Goal: Task Accomplishment & Management: Complete application form

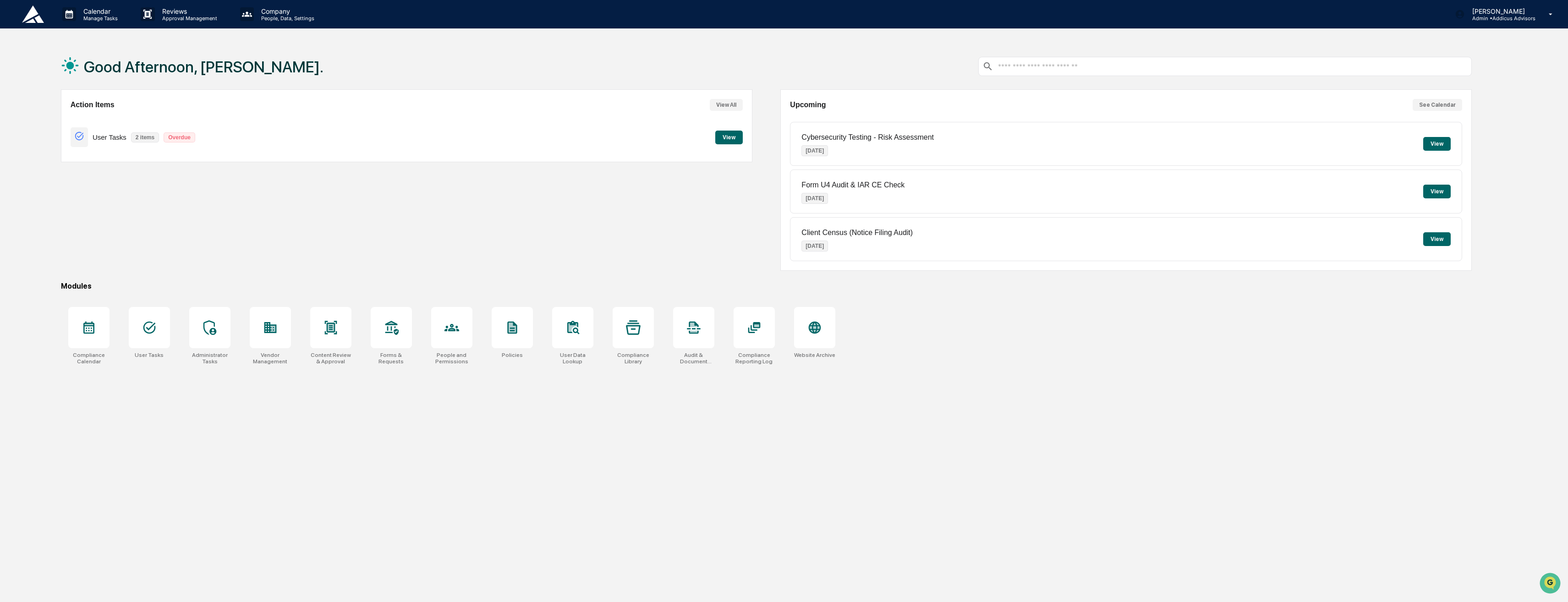
click at [728, 140] on button "View" at bounding box center [728, 137] width 28 height 13
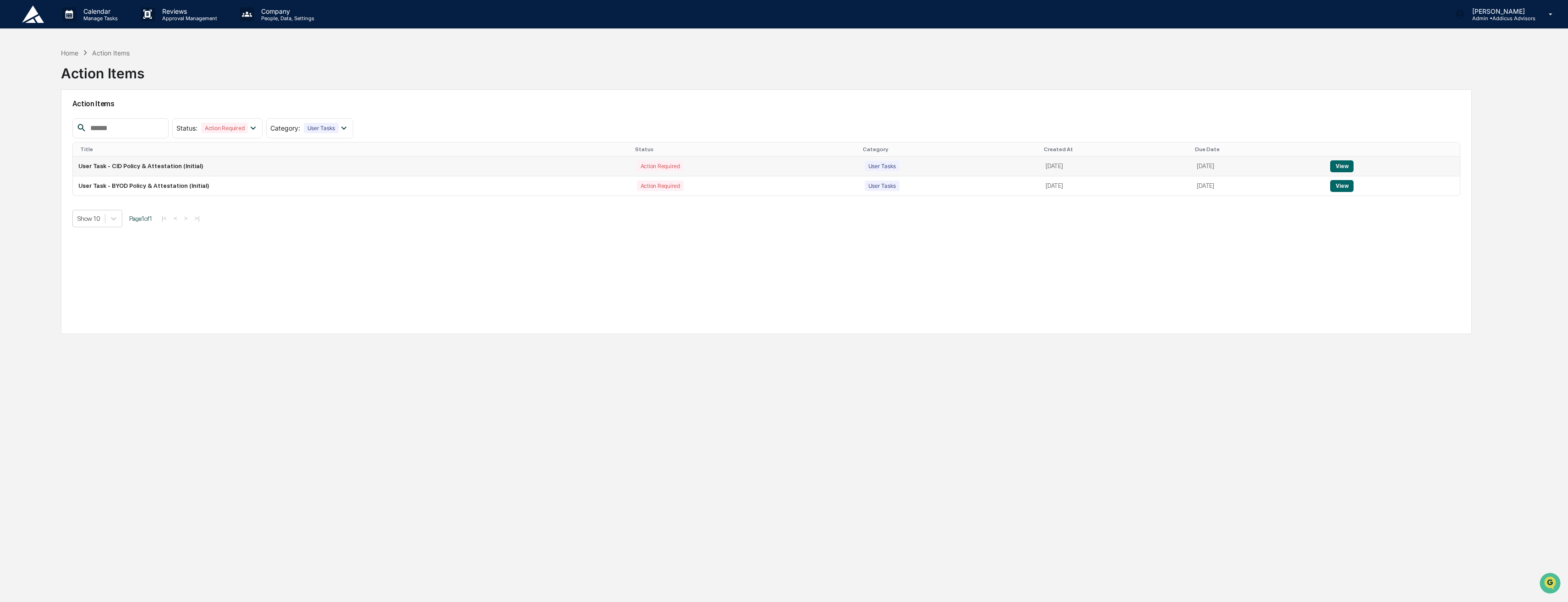
click at [1347, 166] on button "View" at bounding box center [1343, 166] width 24 height 12
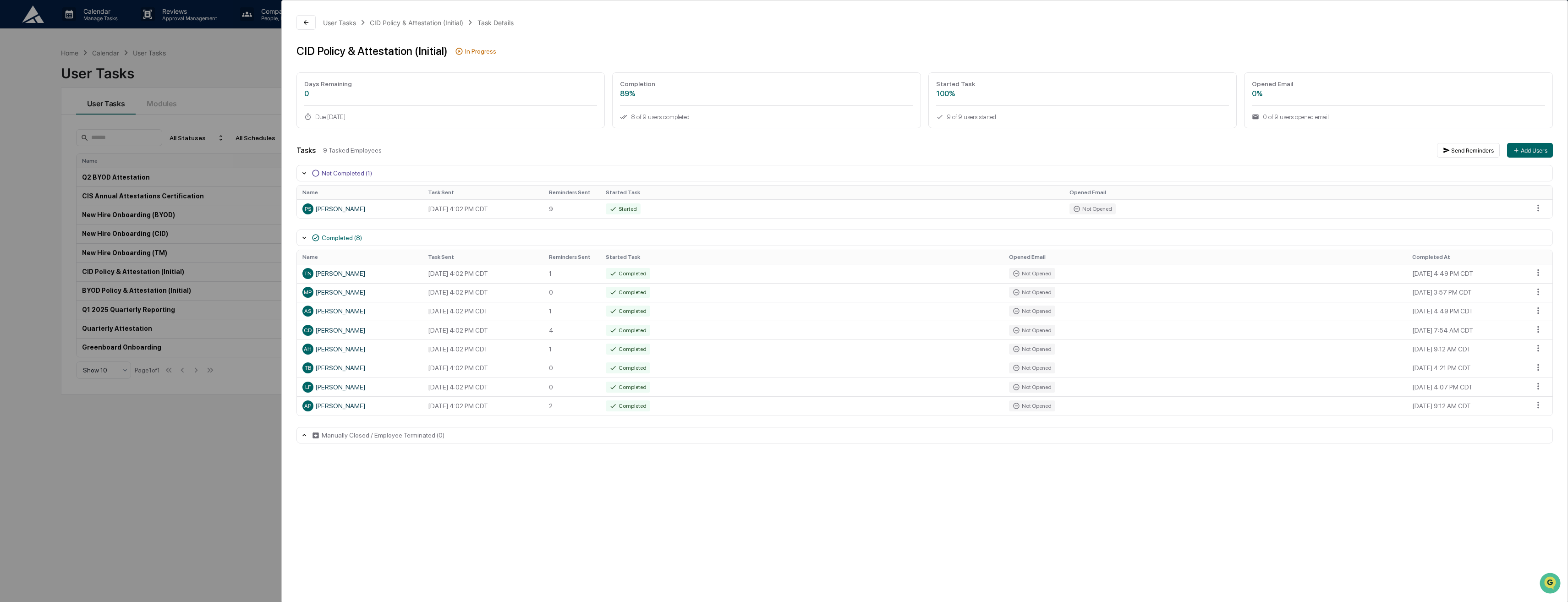
click at [335, 177] on div "Not Completed (1)" at bounding box center [347, 173] width 50 height 8
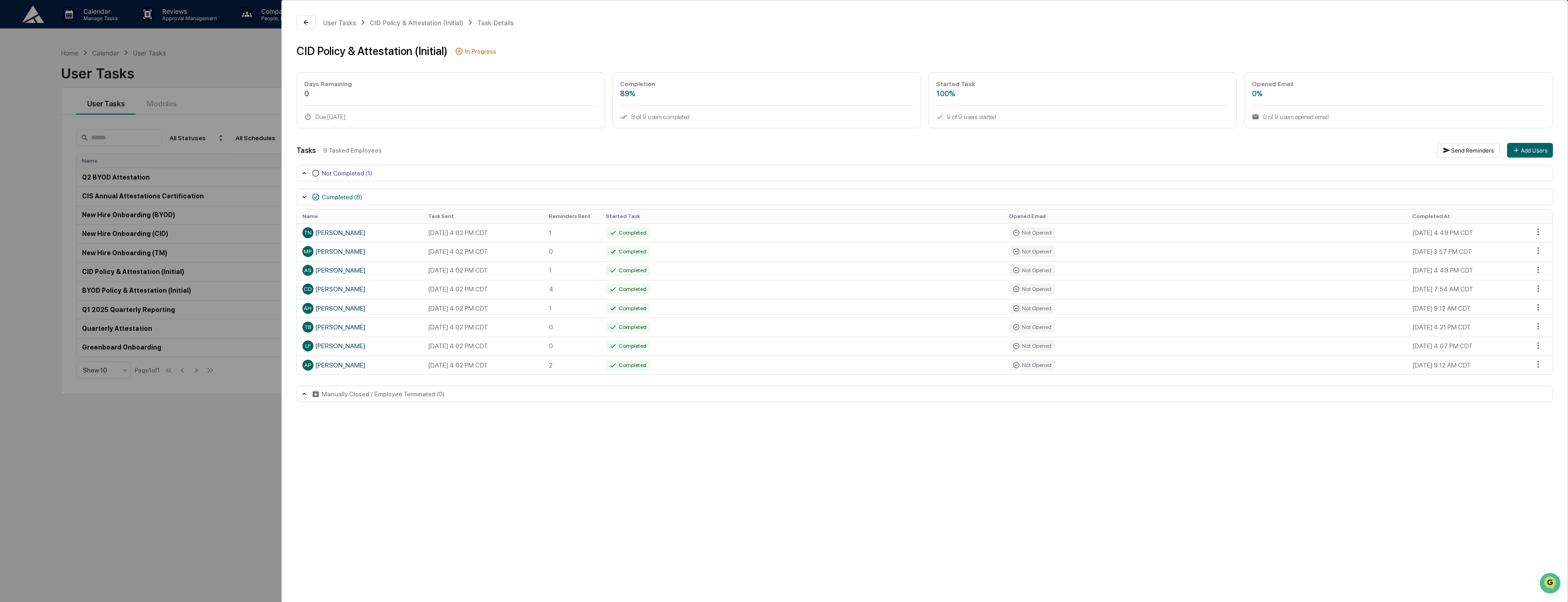
click at [336, 175] on div "Not Completed (1)" at bounding box center [347, 173] width 50 height 8
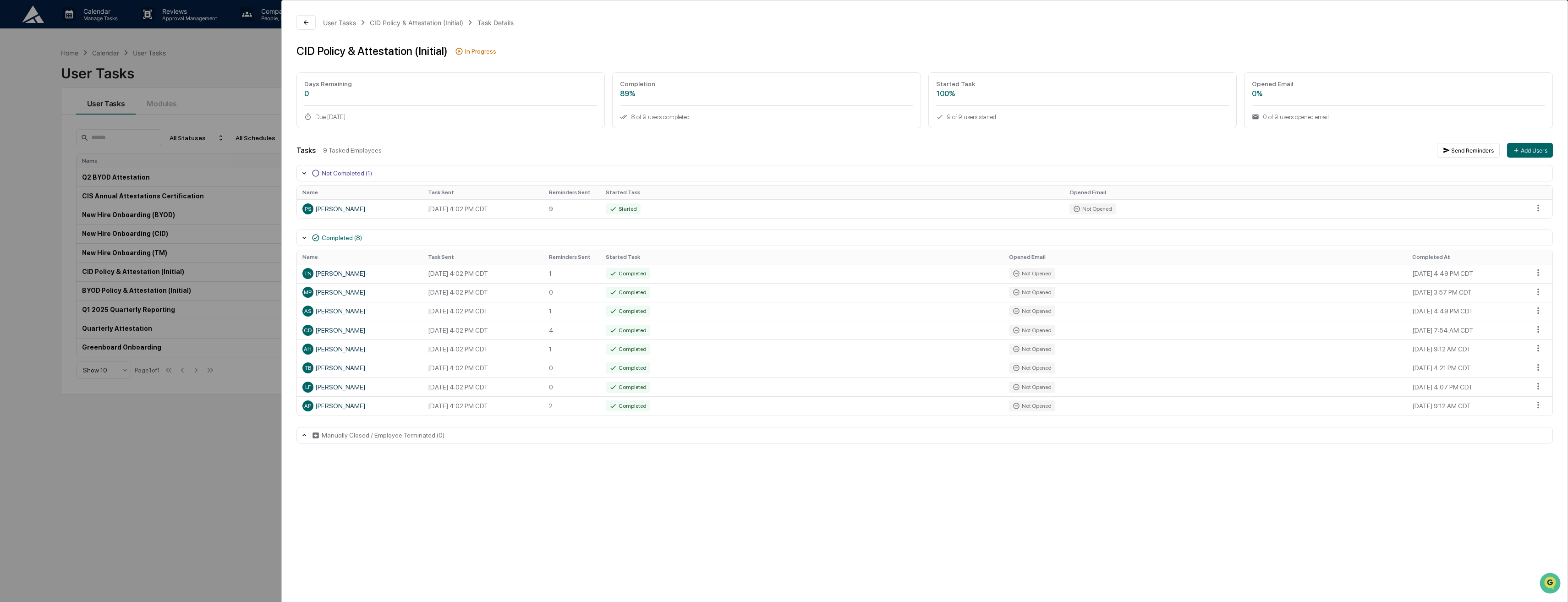
click at [455, 50] on icon at bounding box center [459, 51] width 8 height 8
click at [343, 241] on div "Completed (8)" at bounding box center [342, 237] width 40 height 8
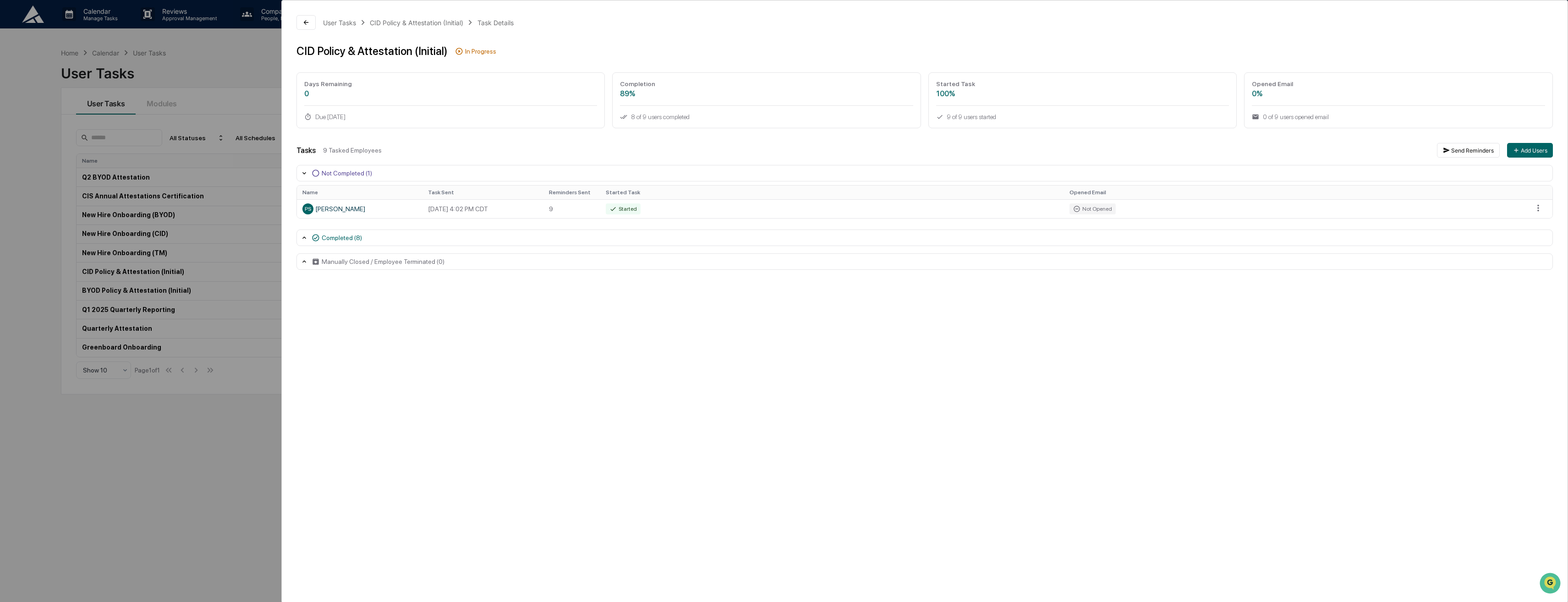
click at [343, 240] on div "Completed (8)" at bounding box center [342, 237] width 40 height 8
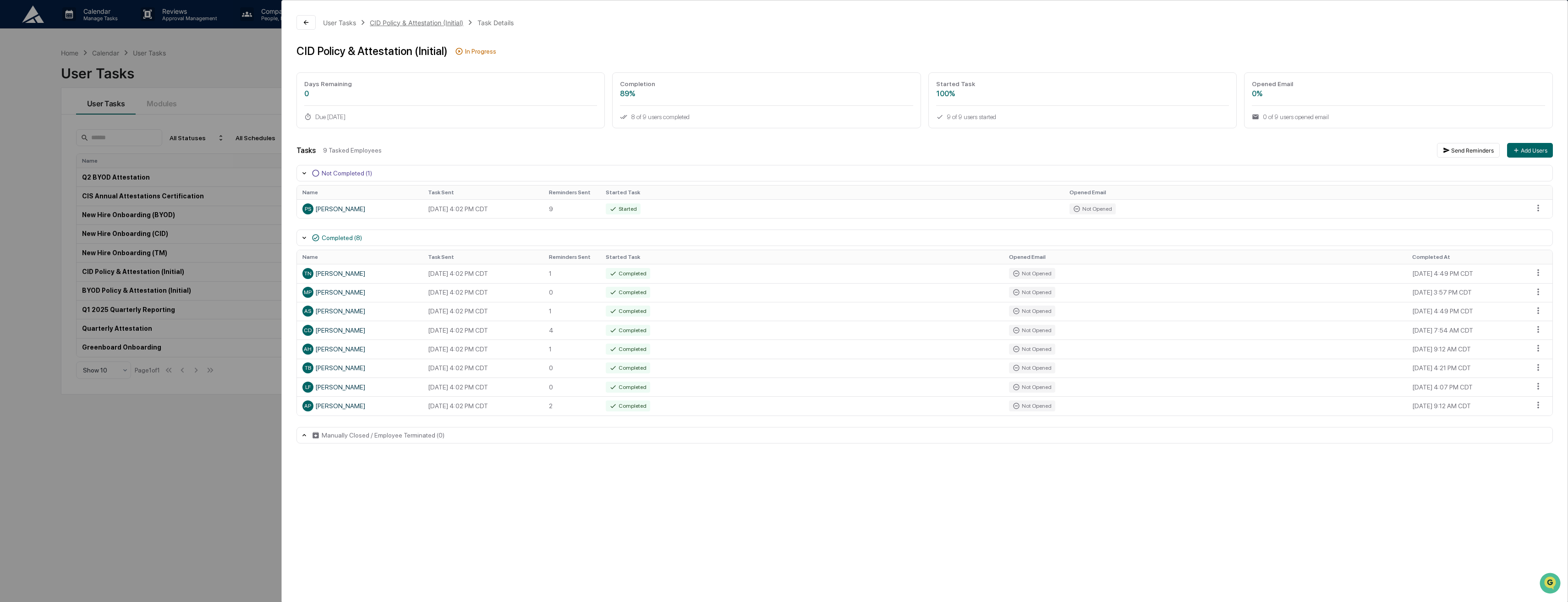
click at [449, 22] on div "CID Policy & Attestation (Initial)" at bounding box center [416, 22] width 93 height 8
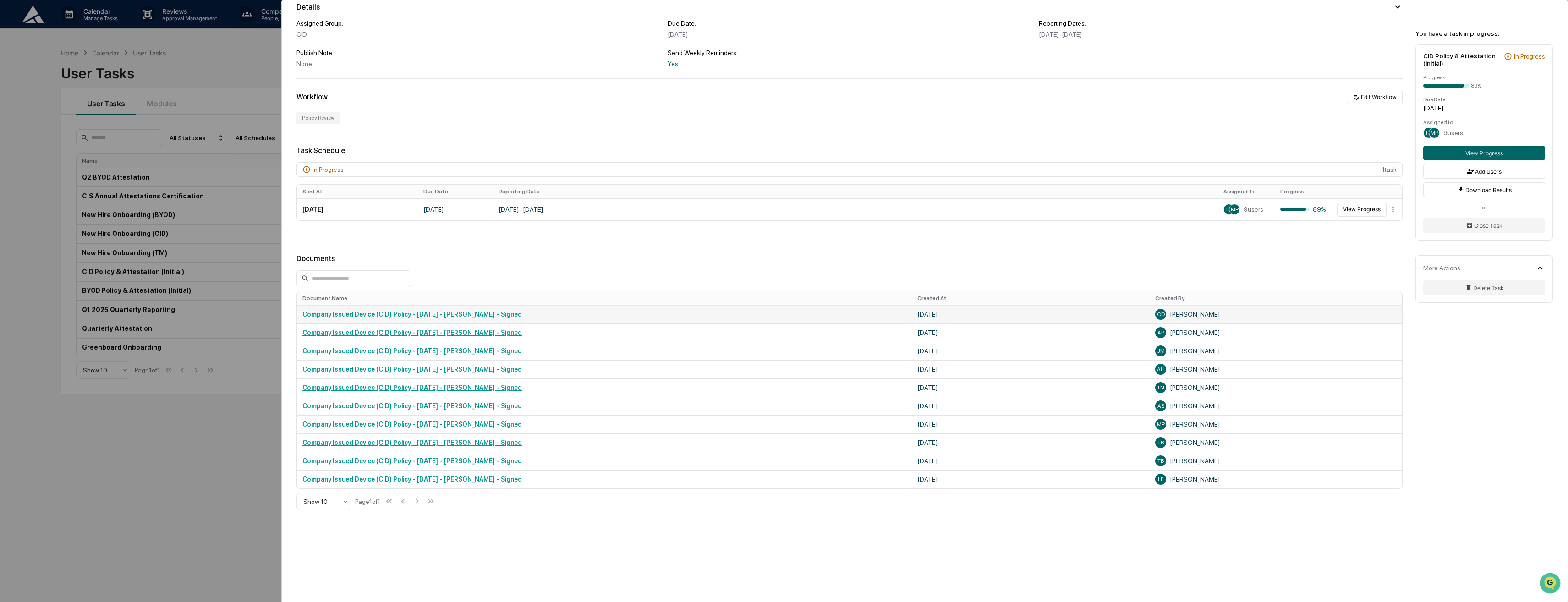
scroll to position [44, 0]
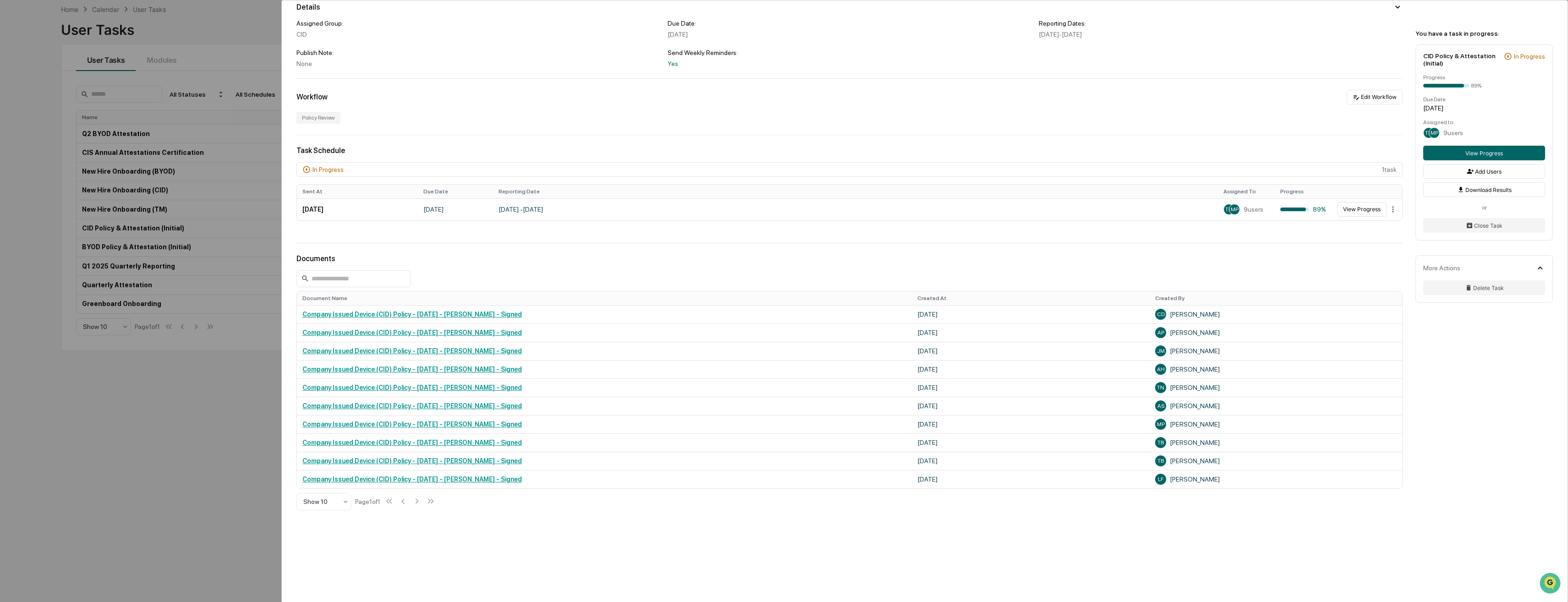
click at [191, 406] on div "User Tasks CID Policy & Attestation (Initial) CID Policy & Attestation (Initial…" at bounding box center [784, 301] width 1568 height 602
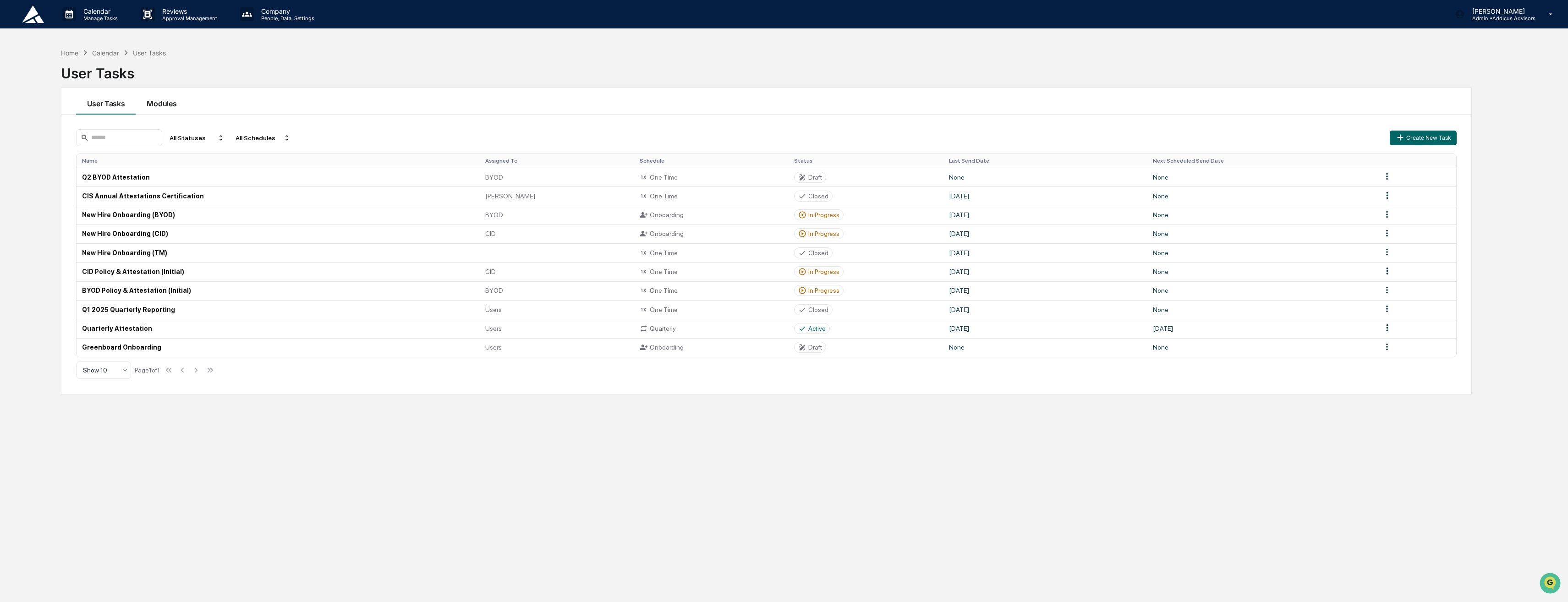
click at [146, 106] on button "Modules" at bounding box center [162, 102] width 52 height 27
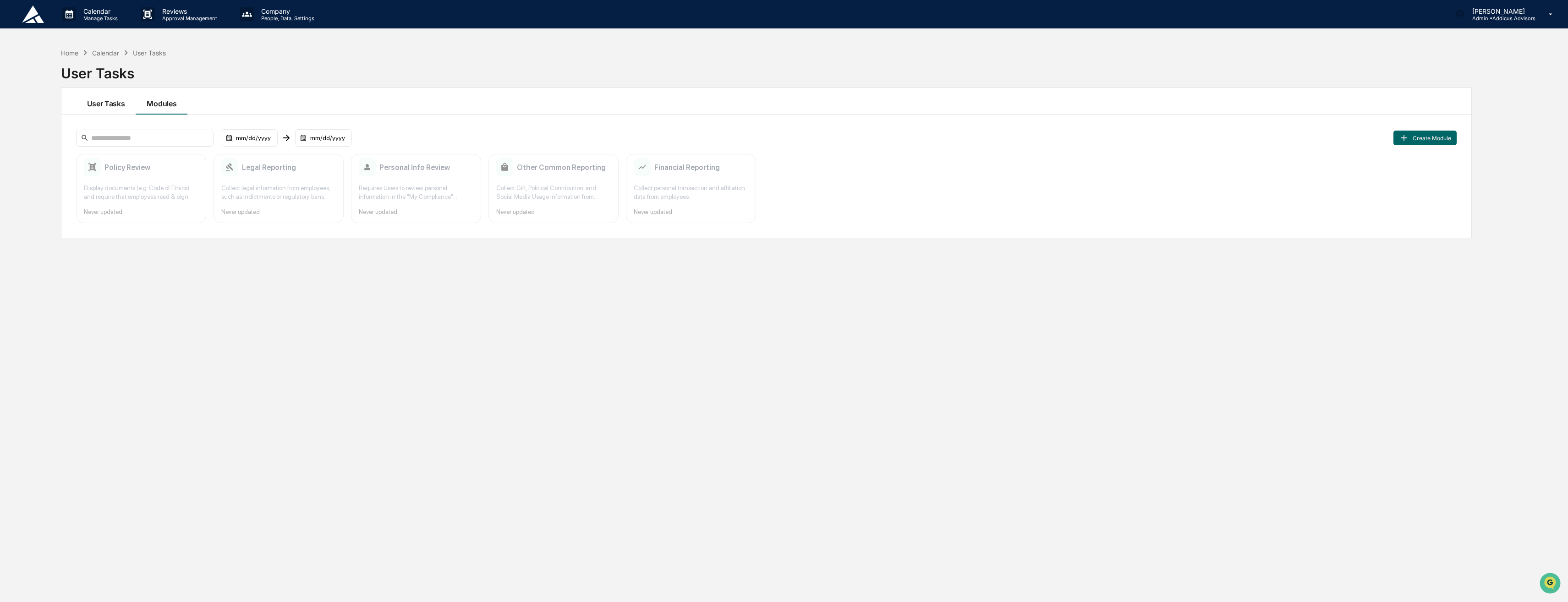
click at [114, 94] on button "User Tasks" at bounding box center [105, 102] width 60 height 27
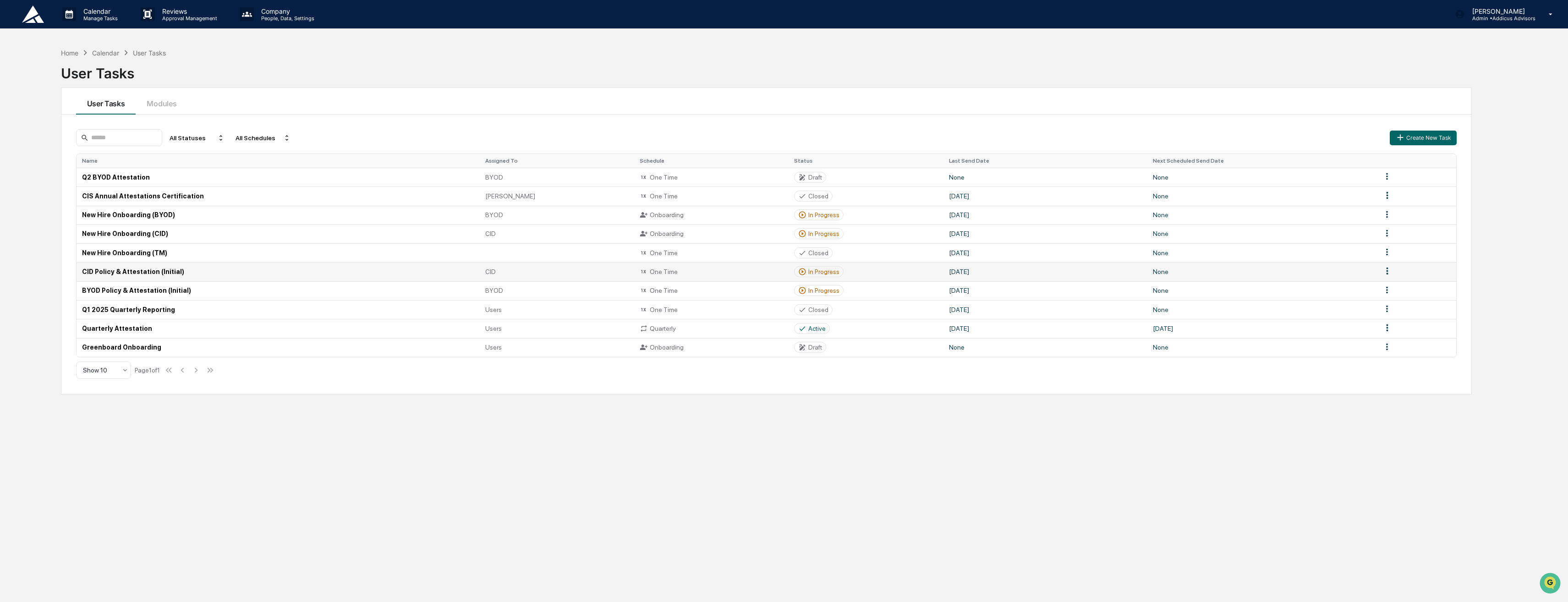
click at [146, 268] on td "CID Policy & Attestation (Initial)" at bounding box center [278, 272] width 404 height 18
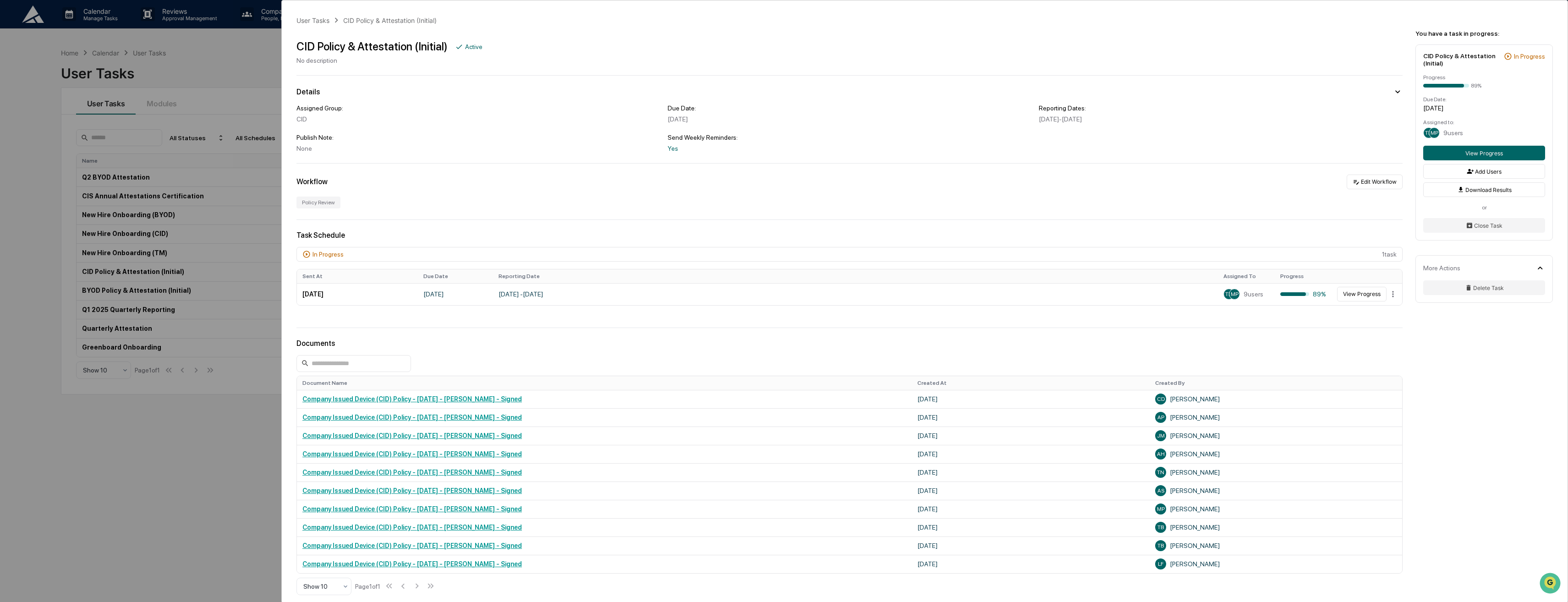
click at [305, 252] on icon at bounding box center [307, 254] width 8 height 8
click at [219, 152] on div "User Tasks CID Policy & Attestation (Initial) CID Policy & Attestation (Initial…" at bounding box center [784, 301] width 1568 height 602
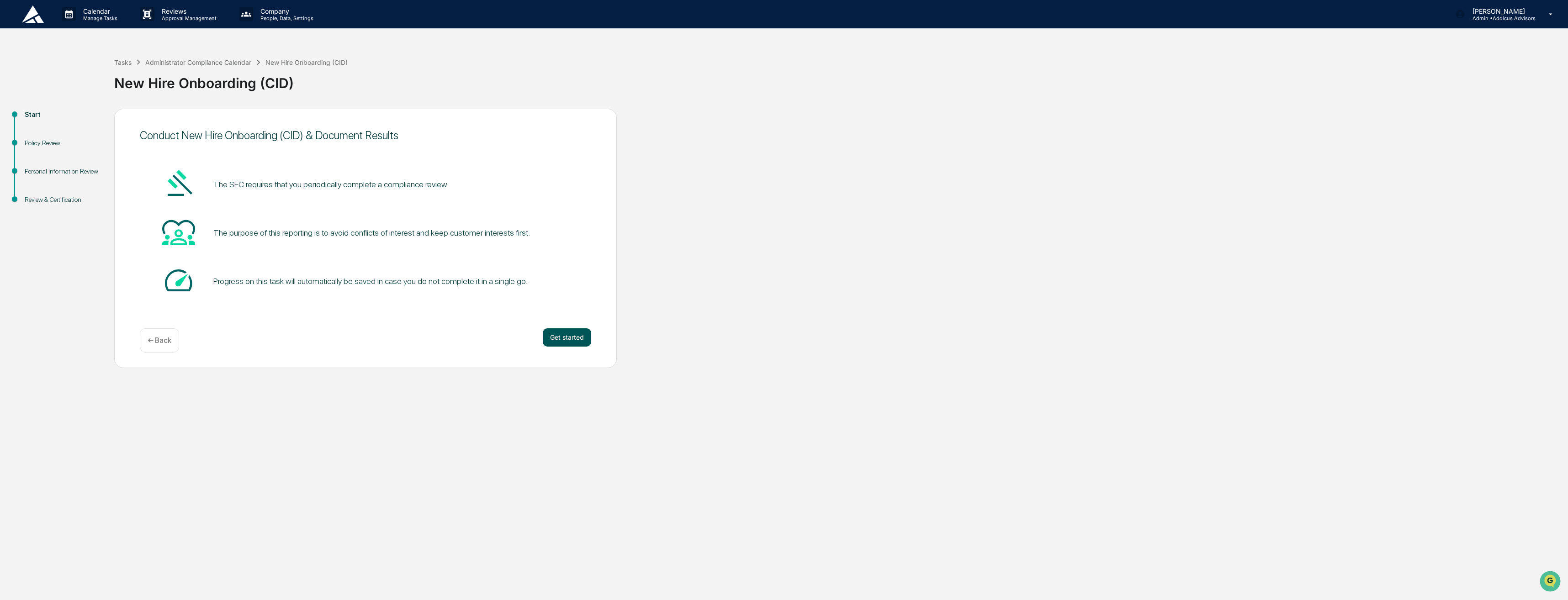
click at [569, 335] on button "Get started" at bounding box center [567, 338] width 49 height 18
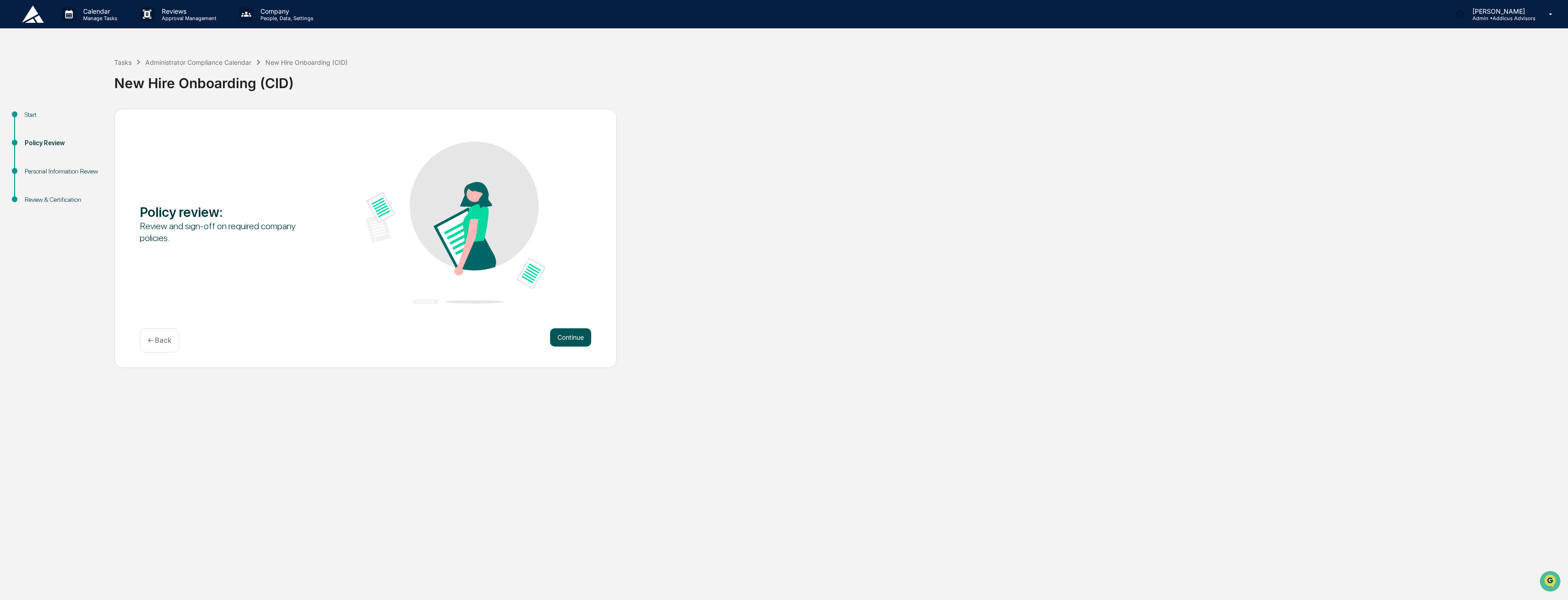
click at [568, 330] on button "Continue" at bounding box center [570, 338] width 41 height 18
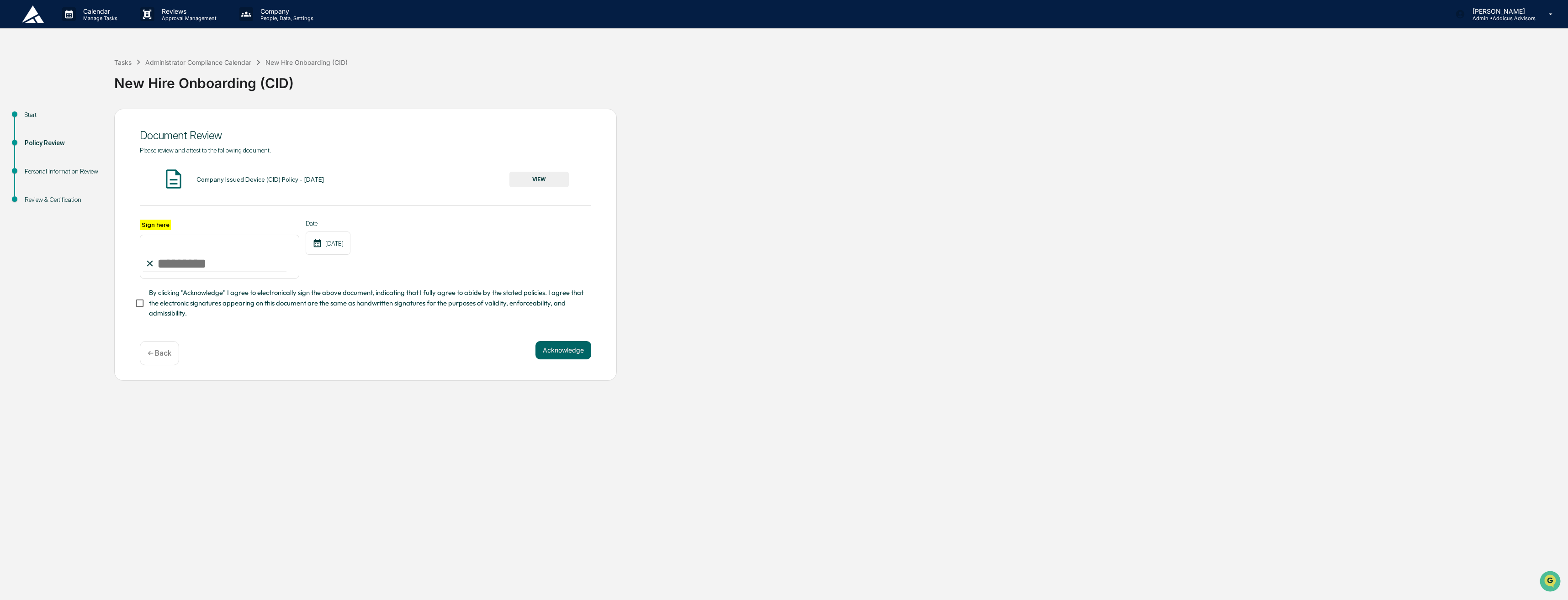
click at [215, 264] on input "Sign here" at bounding box center [220, 256] width 159 height 44
type input "**********"
click at [411, 209] on div "**********" at bounding box center [366, 232] width 451 height 172
click at [560, 179] on button "VIEW" at bounding box center [538, 179] width 60 height 16
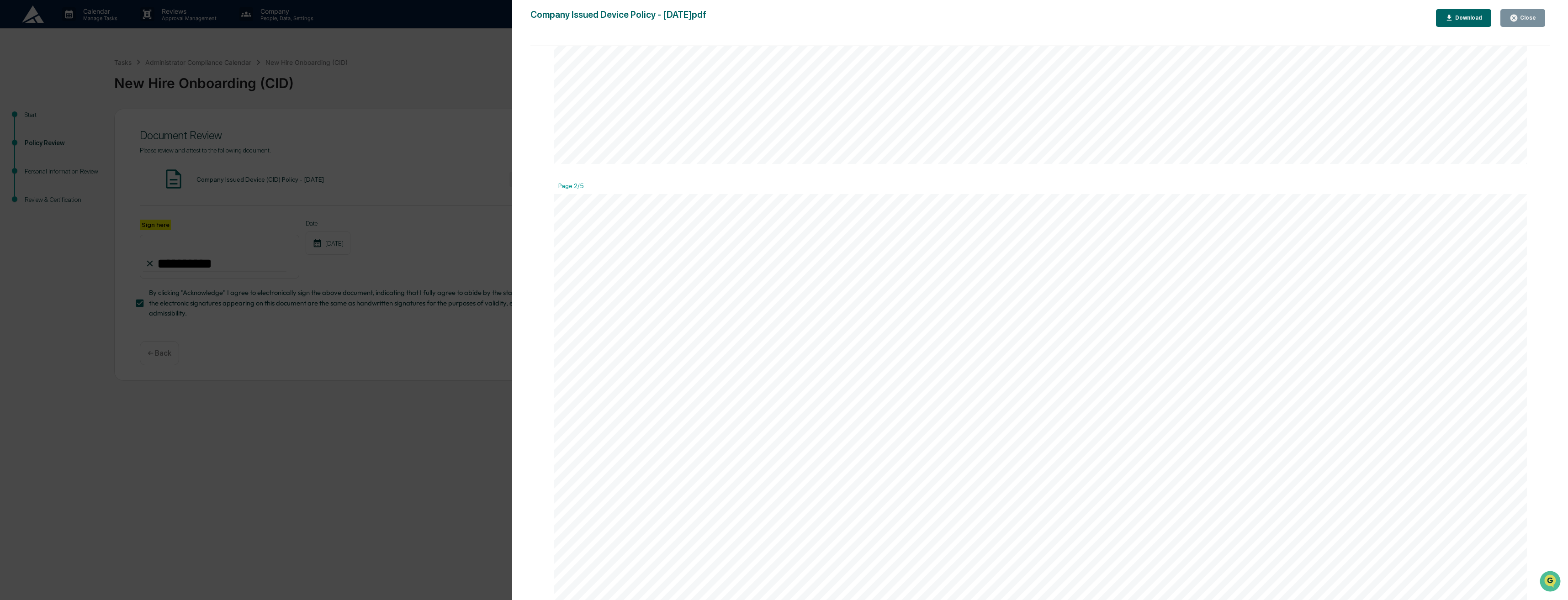
scroll to position [1187, 0]
click at [1517, 15] on icon "button" at bounding box center [1513, 18] width 7 height 7
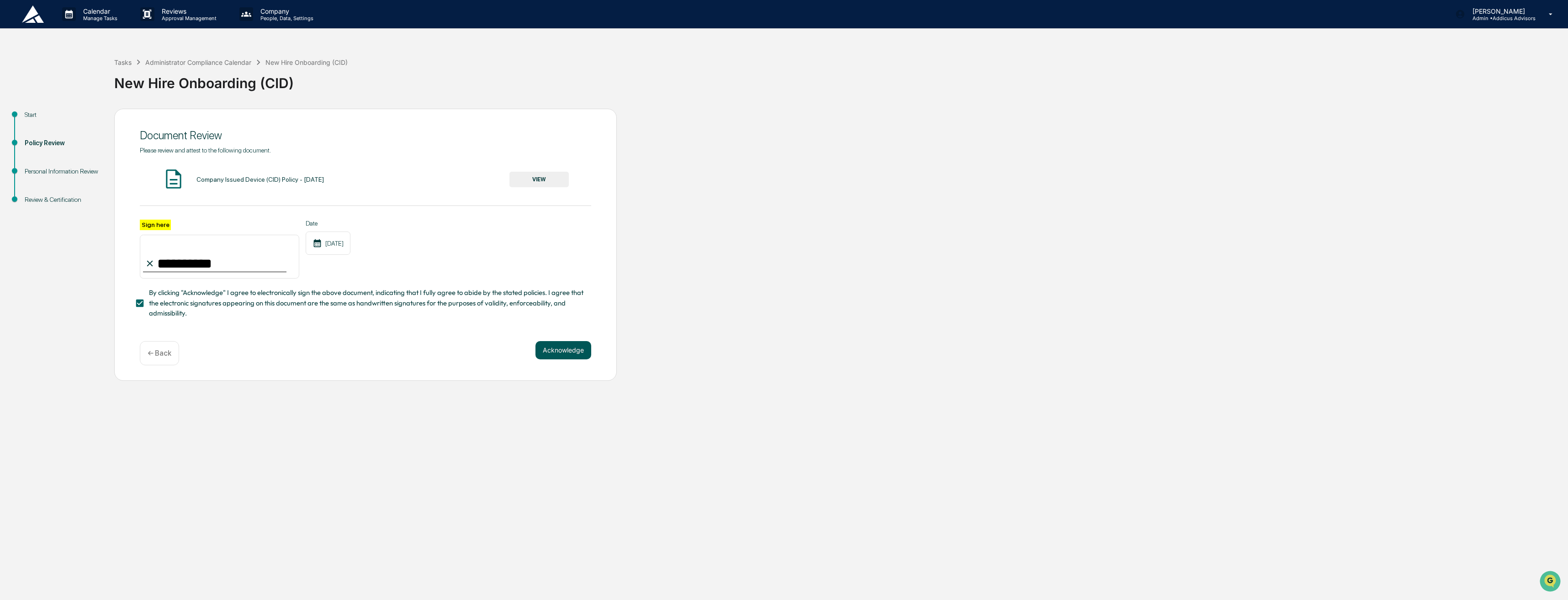
click at [571, 346] on button "Acknowledge" at bounding box center [563, 350] width 55 height 18
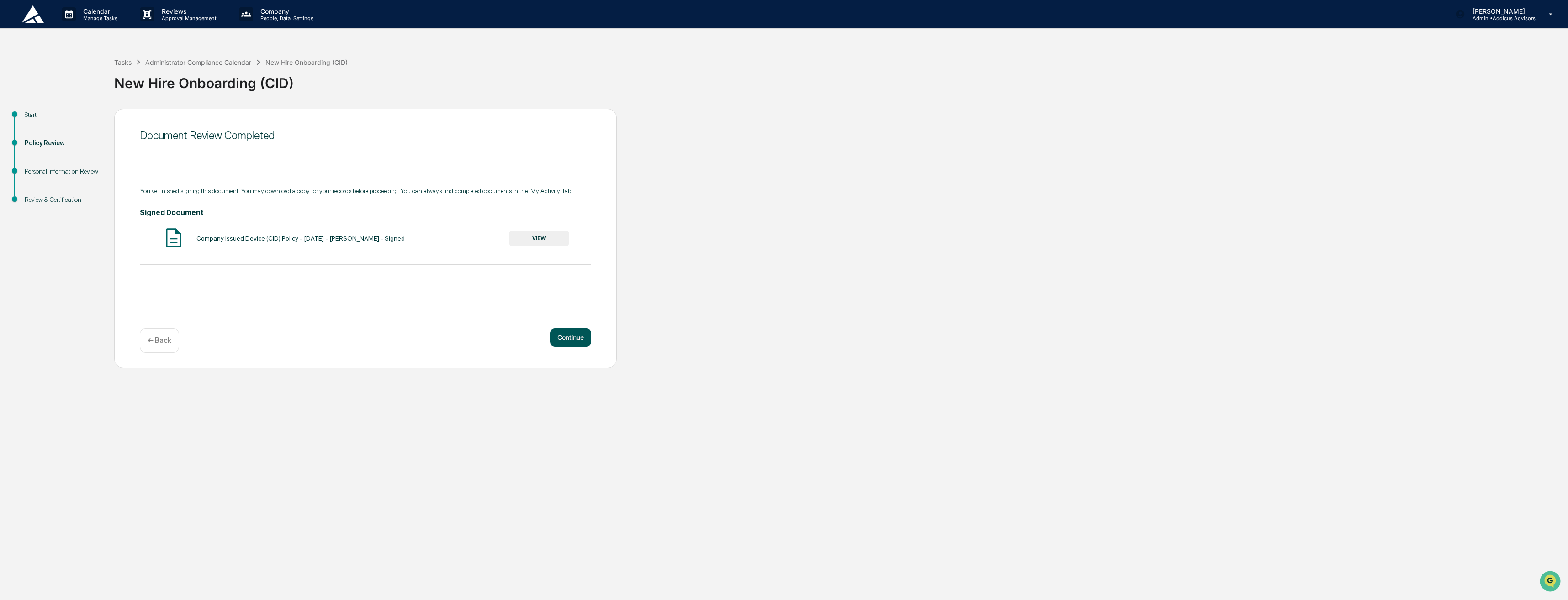
click at [575, 338] on button "Continue" at bounding box center [570, 338] width 41 height 18
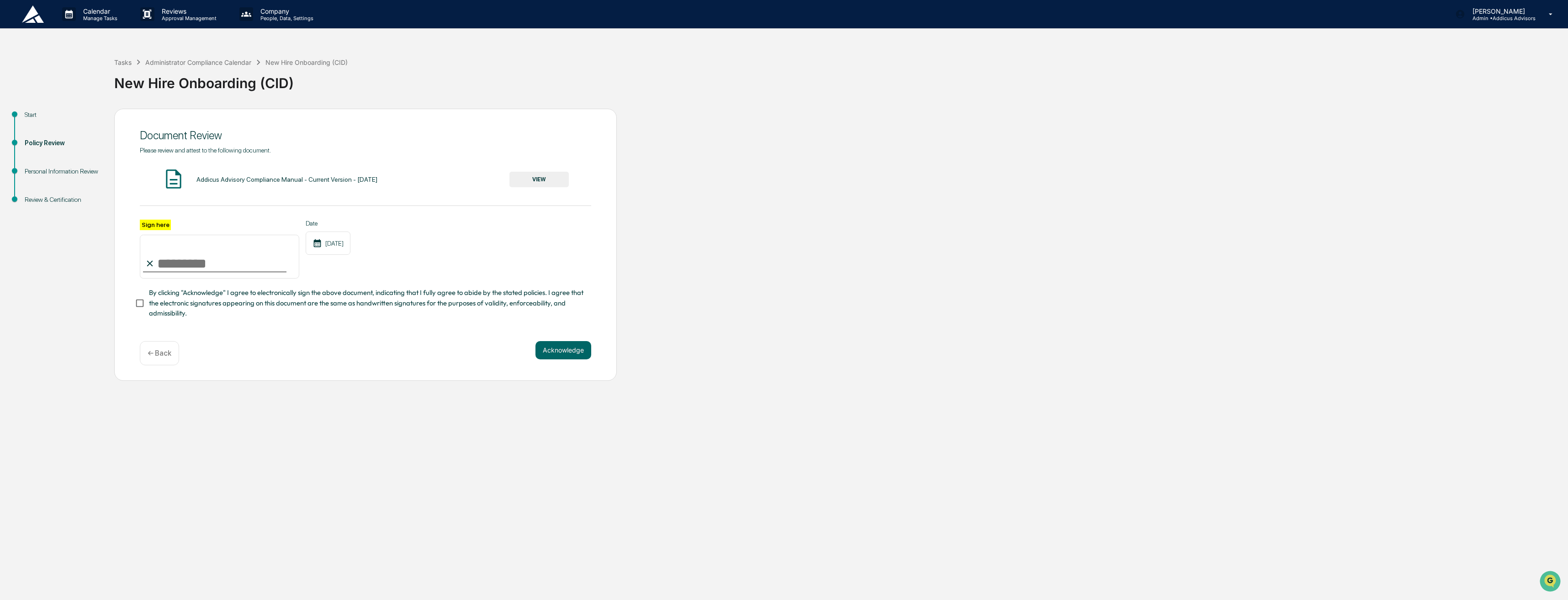
click at [250, 261] on input "Sign here" at bounding box center [220, 256] width 159 height 44
type input "**********"
click at [554, 352] on button "Acknowledge" at bounding box center [563, 350] width 55 height 18
click at [324, 183] on div "Addicus Advisory Compliance Manual - Current Version - [DATE]" at bounding box center [287, 179] width 181 height 8
click at [313, 179] on div "Addicus Advisory Compliance Manual - Current Version - [DATE]" at bounding box center [287, 179] width 181 height 8
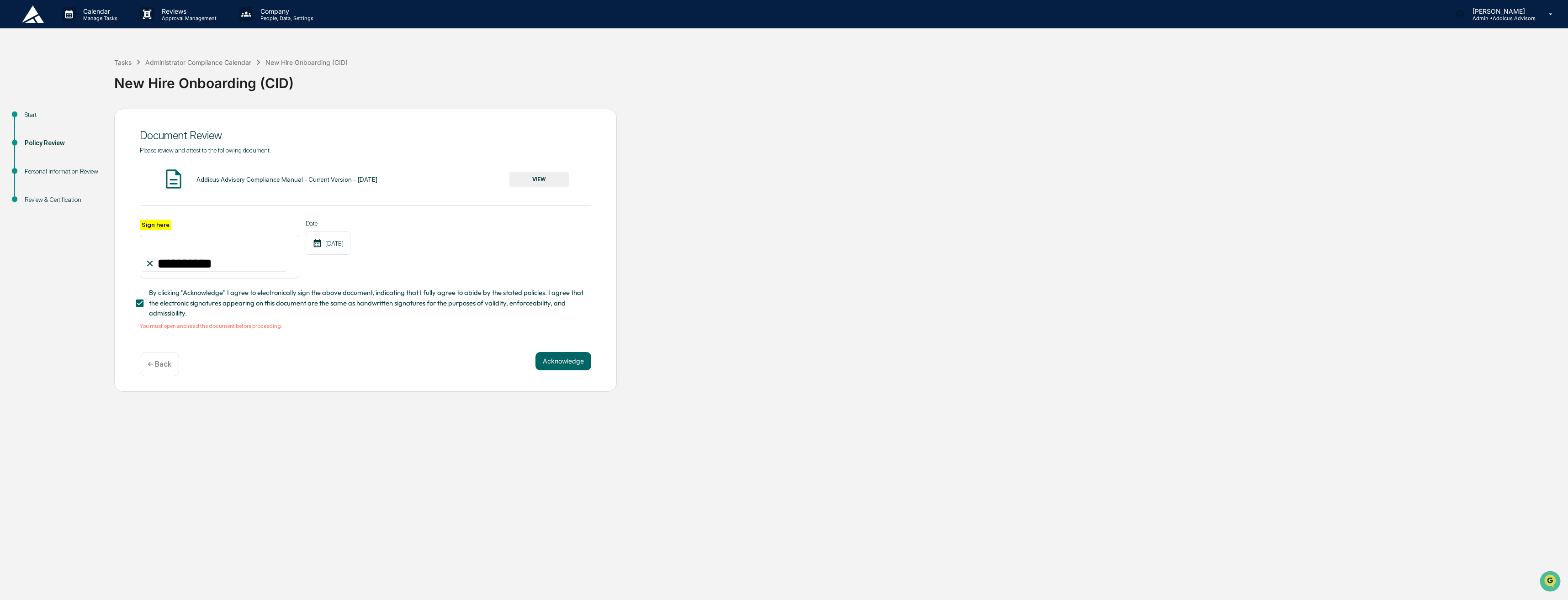
click at [534, 180] on button "VIEW" at bounding box center [538, 179] width 60 height 16
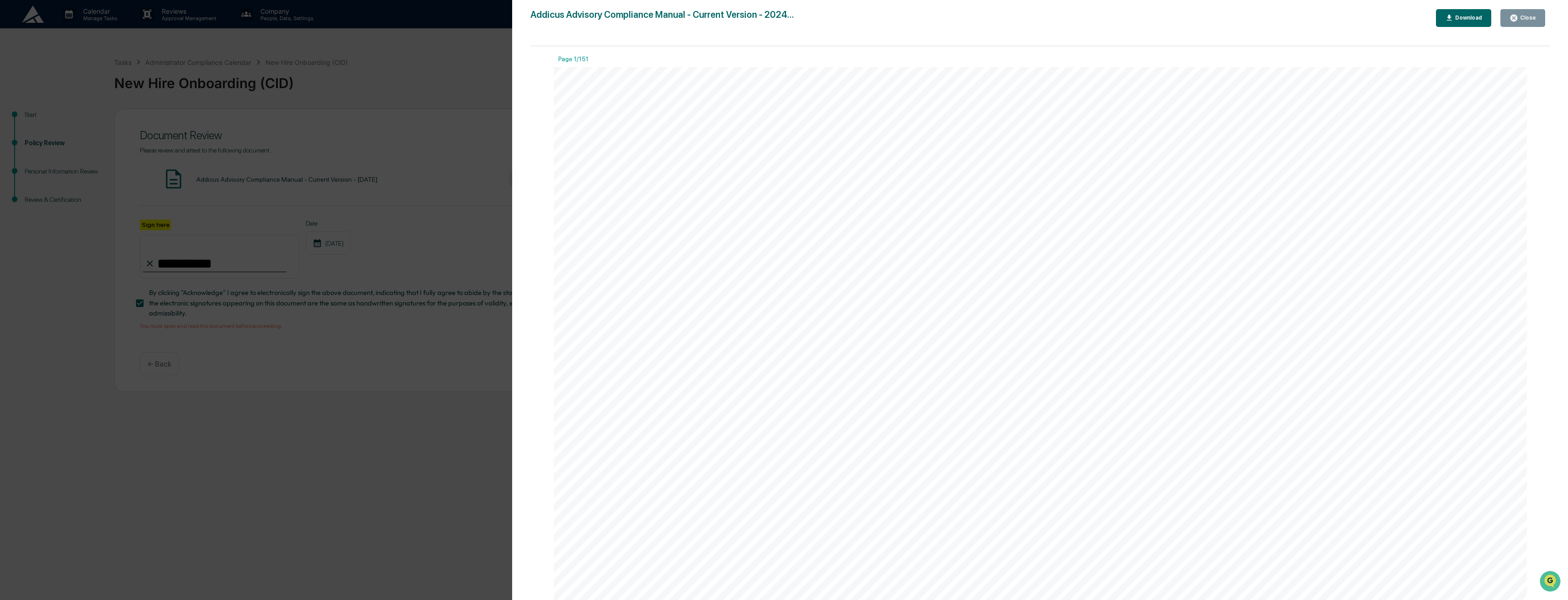
click at [1528, 15] on div "Close" at bounding box center [1526, 18] width 18 height 7
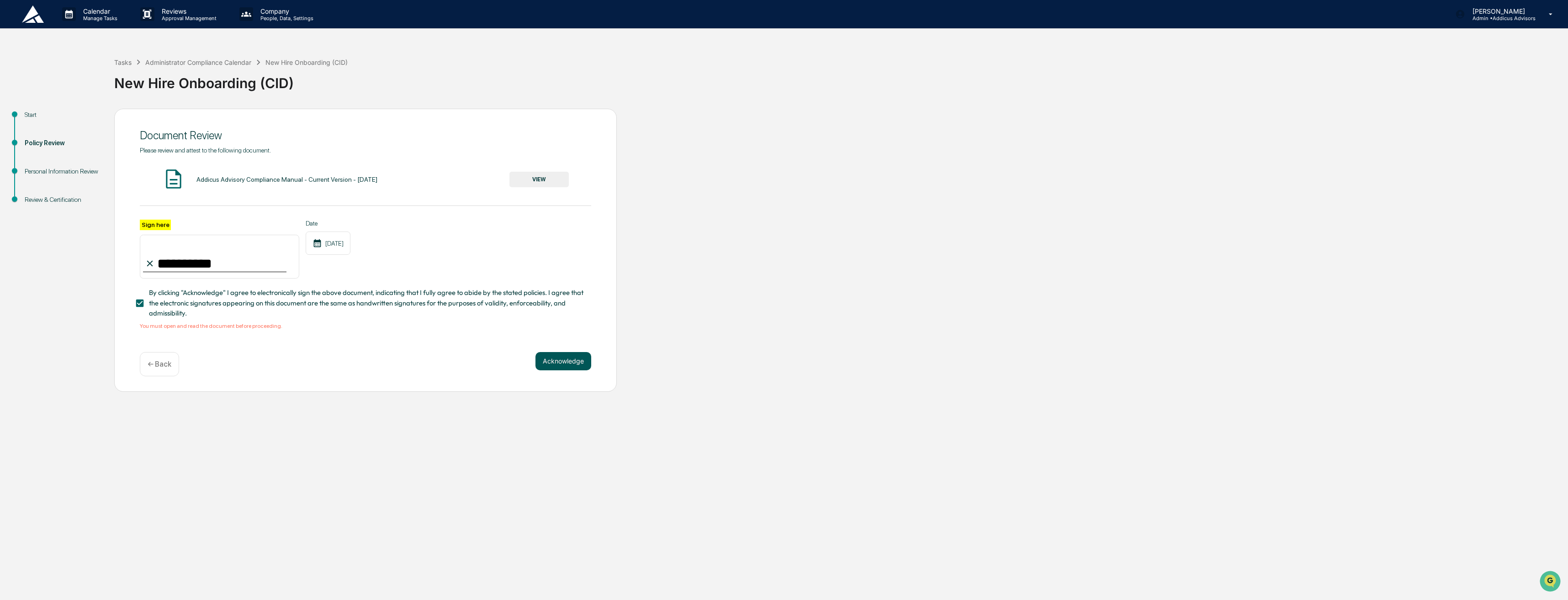
click at [565, 365] on button "Acknowledge" at bounding box center [563, 361] width 55 height 18
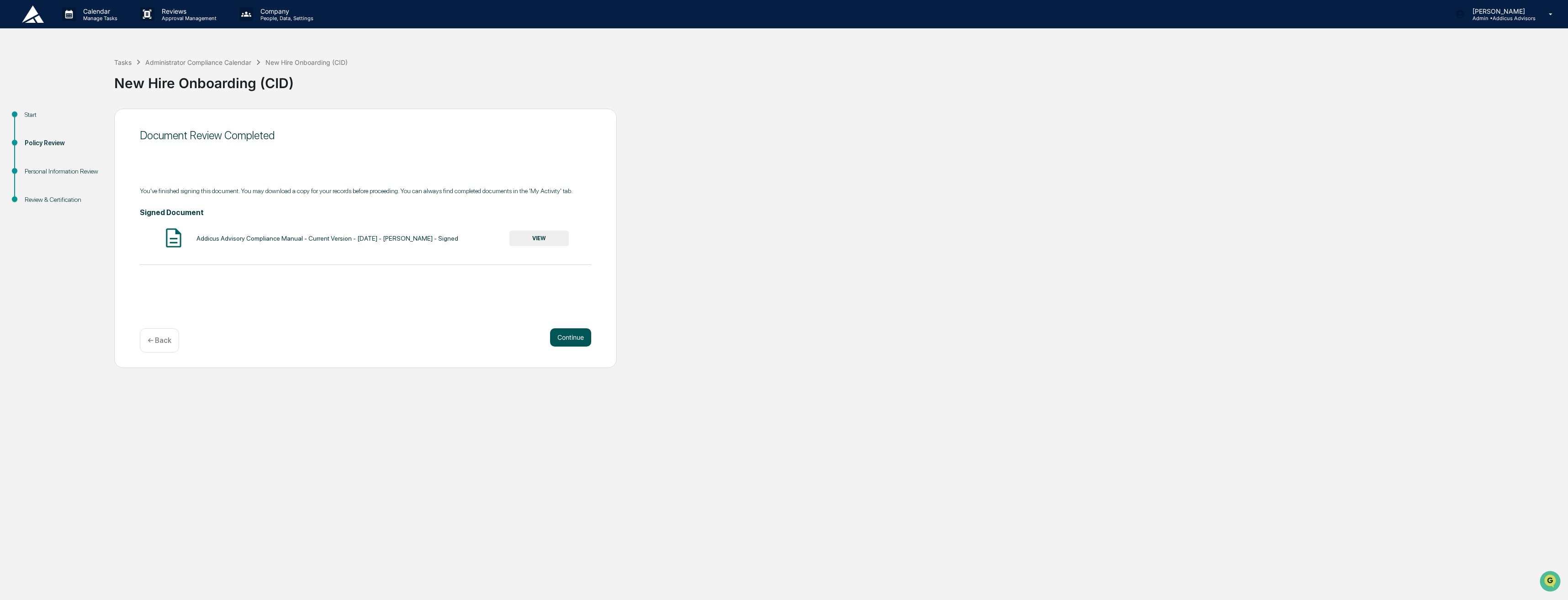
click at [583, 344] on button "Continue" at bounding box center [570, 338] width 41 height 18
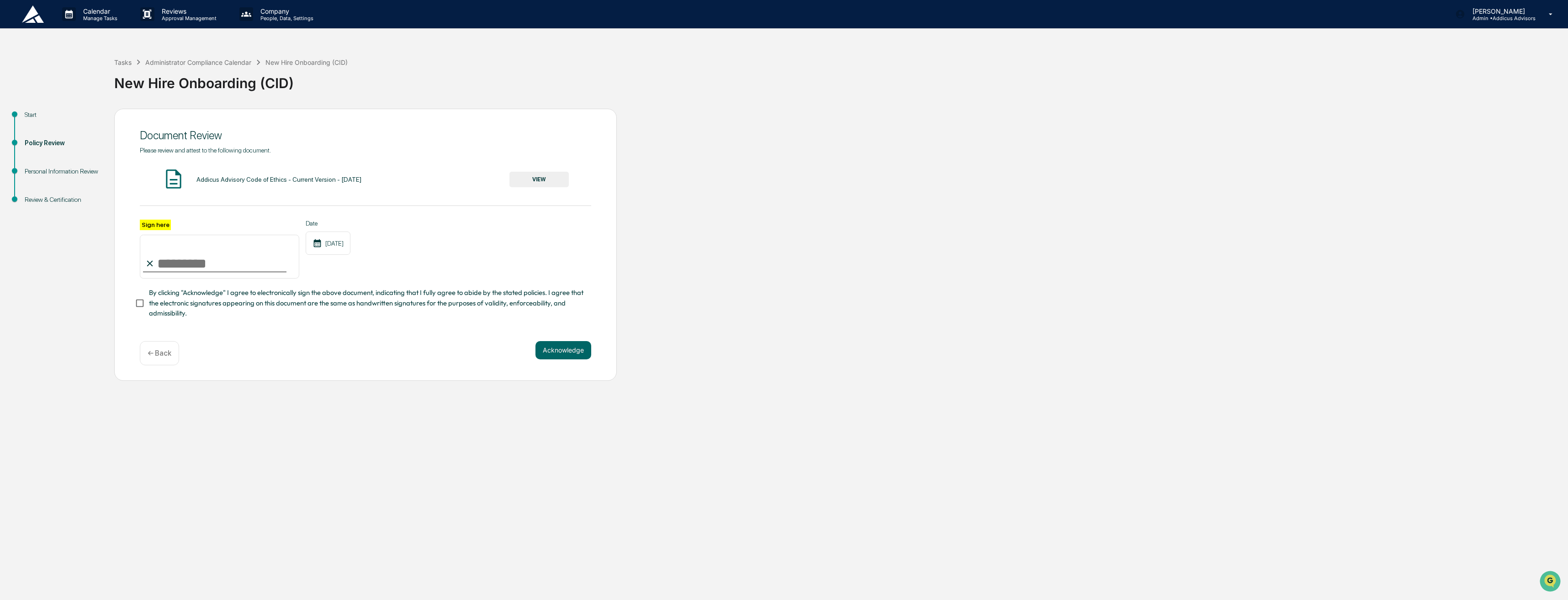
click at [552, 182] on button "VIEW" at bounding box center [538, 179] width 60 height 16
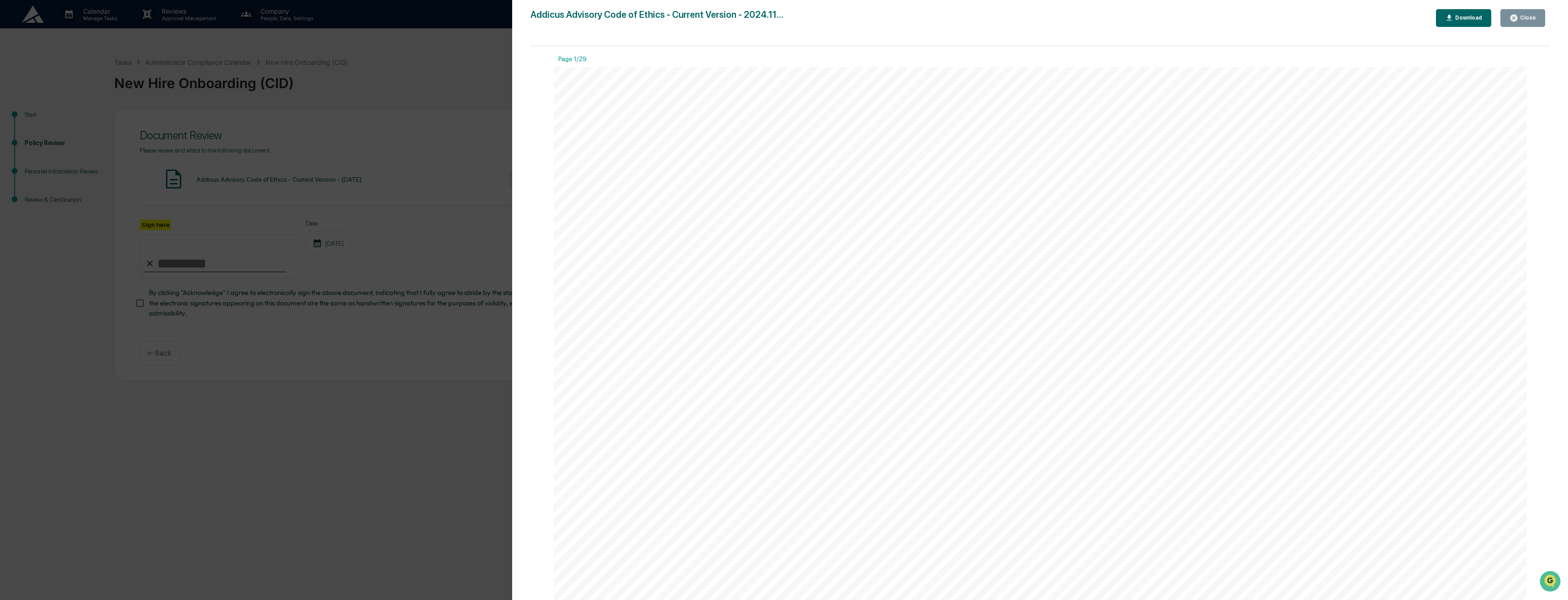
click at [1513, 14] on icon "button" at bounding box center [1513, 18] width 8 height 8
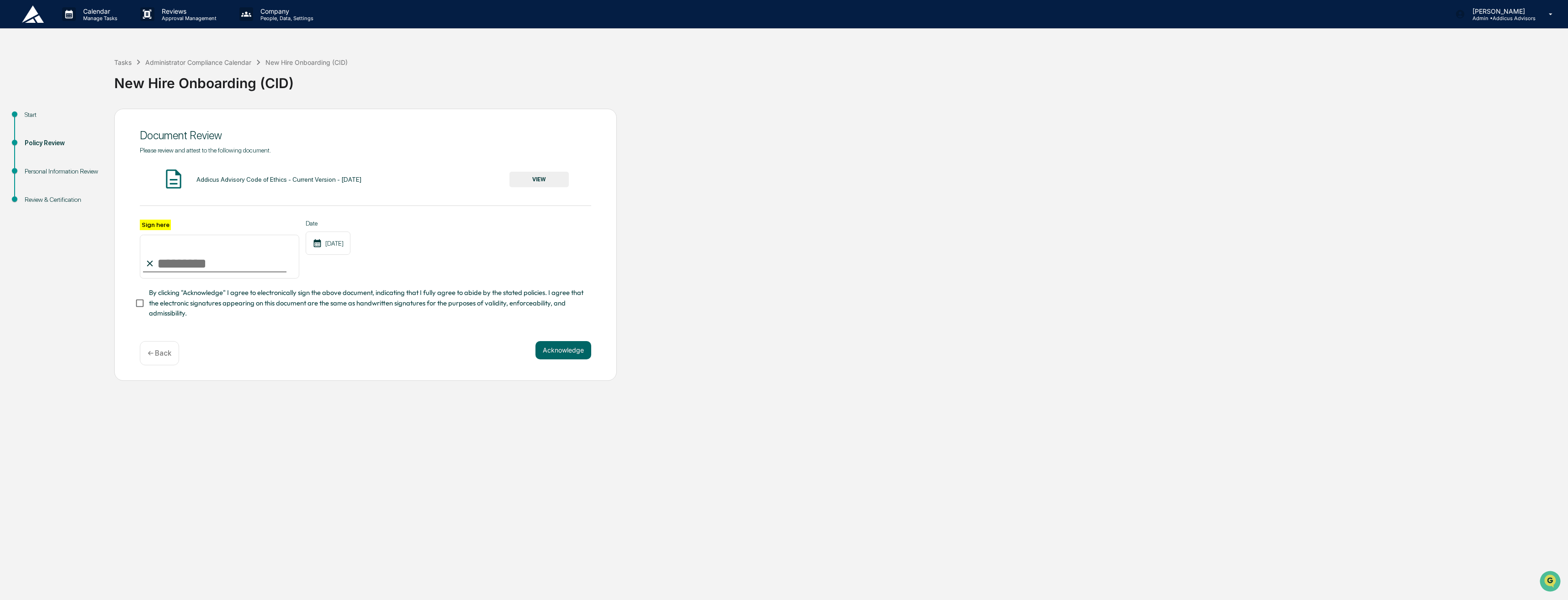
click at [207, 263] on input "Sign here" at bounding box center [220, 256] width 159 height 44
type input "**********"
drag, startPoint x: 258, startPoint y: 342, endPoint x: 224, endPoint y: 341, distance: 34.0
click at [258, 342] on div "**********" at bounding box center [365, 245] width 502 height 272
click at [548, 344] on button "Acknowledge" at bounding box center [563, 350] width 55 height 18
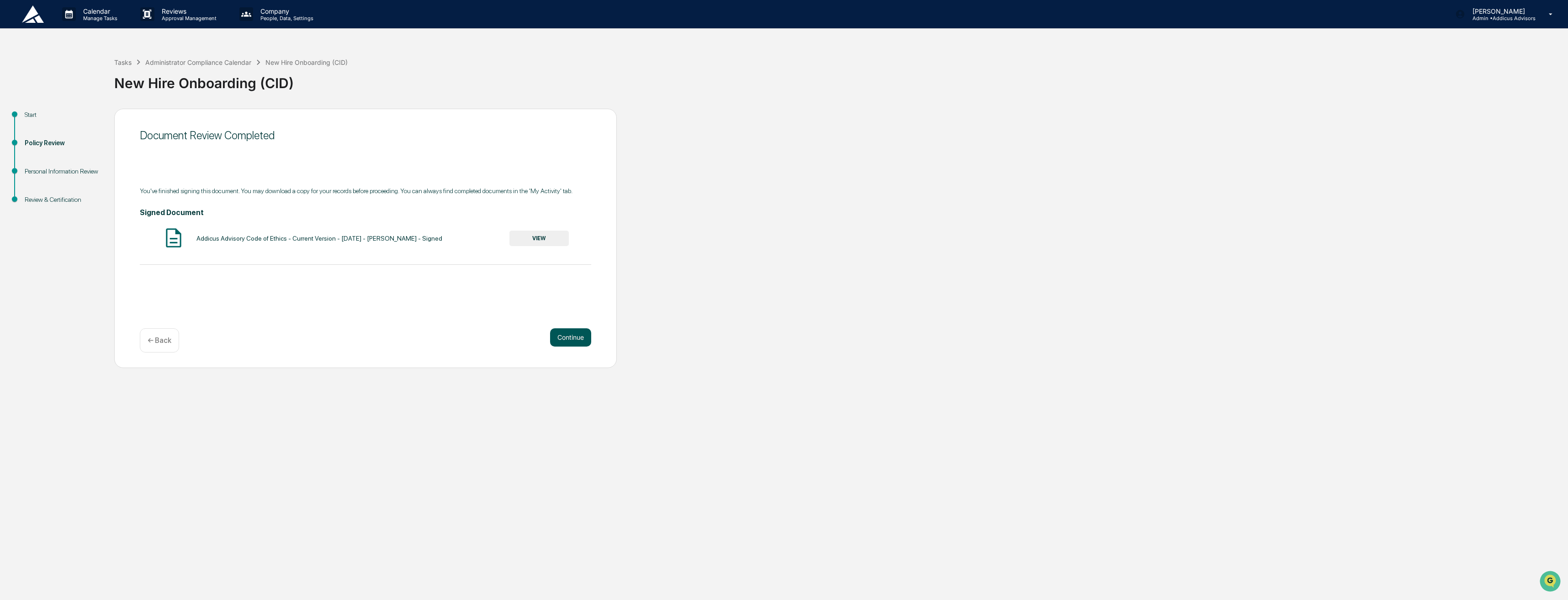
click at [565, 342] on button "Continue" at bounding box center [570, 338] width 41 height 18
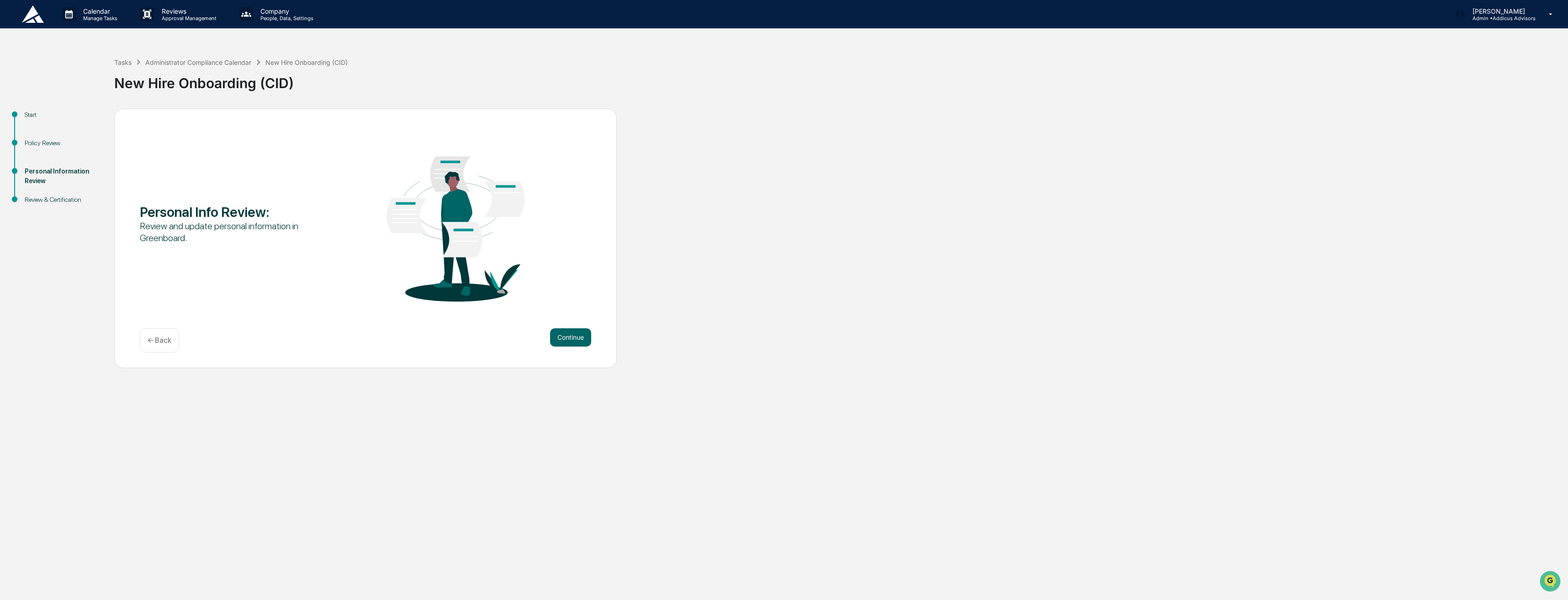
click at [565, 342] on button "Continue" at bounding box center [570, 338] width 41 height 18
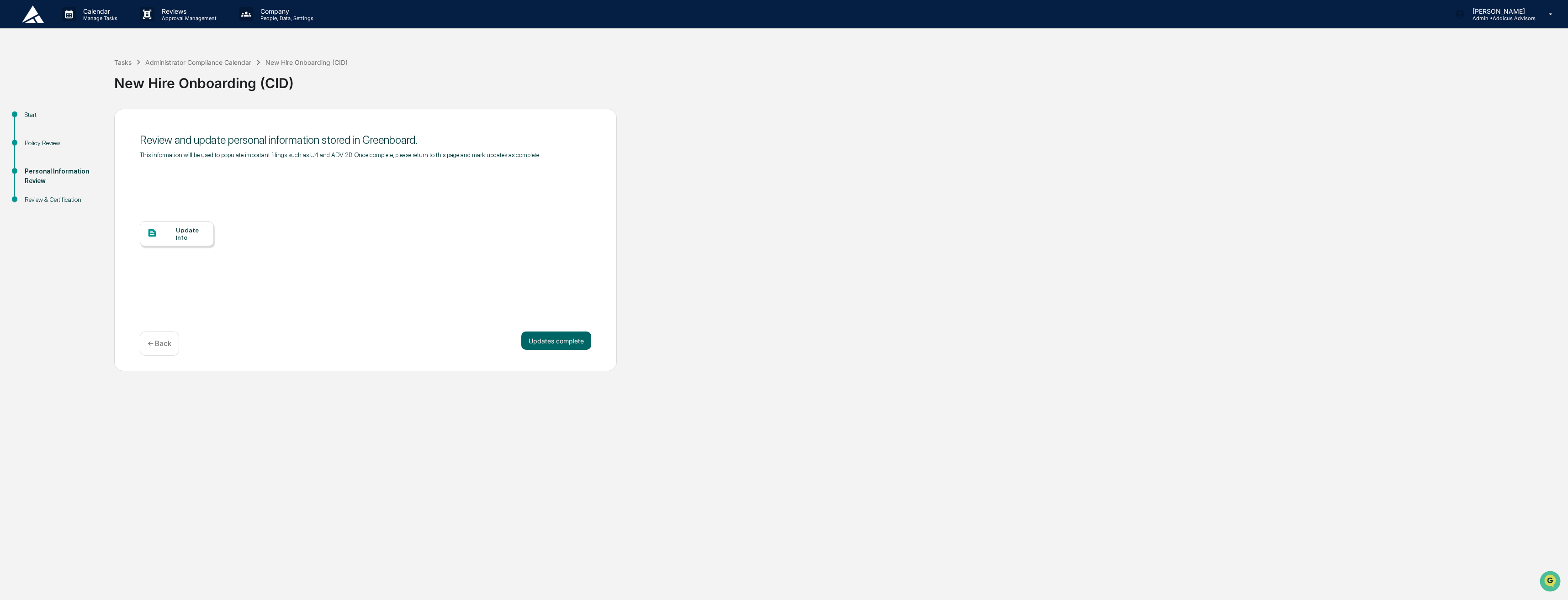
click at [565, 342] on button "Updates complete" at bounding box center [556, 341] width 70 height 18
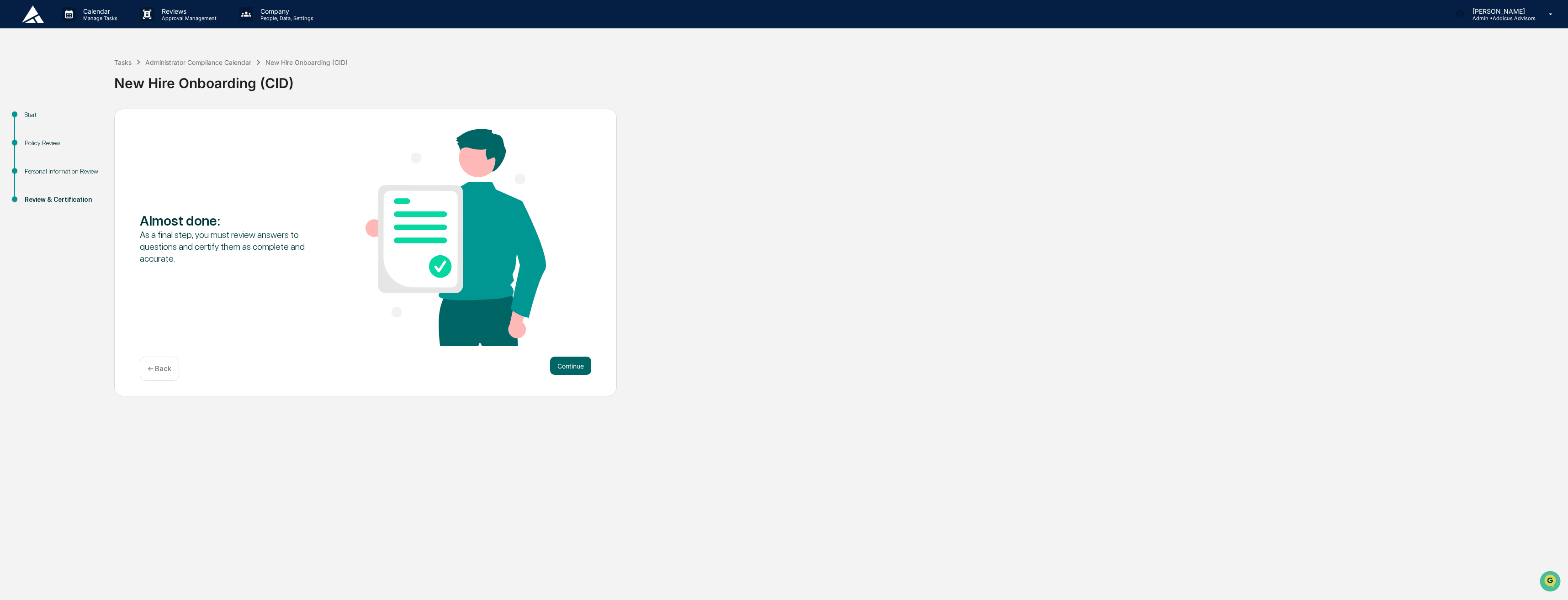
click at [565, 342] on div "Almost done : As a final step, you must review answers to questions and certify…" at bounding box center [366, 239] width 451 height 220
click at [569, 372] on button "Continue" at bounding box center [570, 365] width 41 height 18
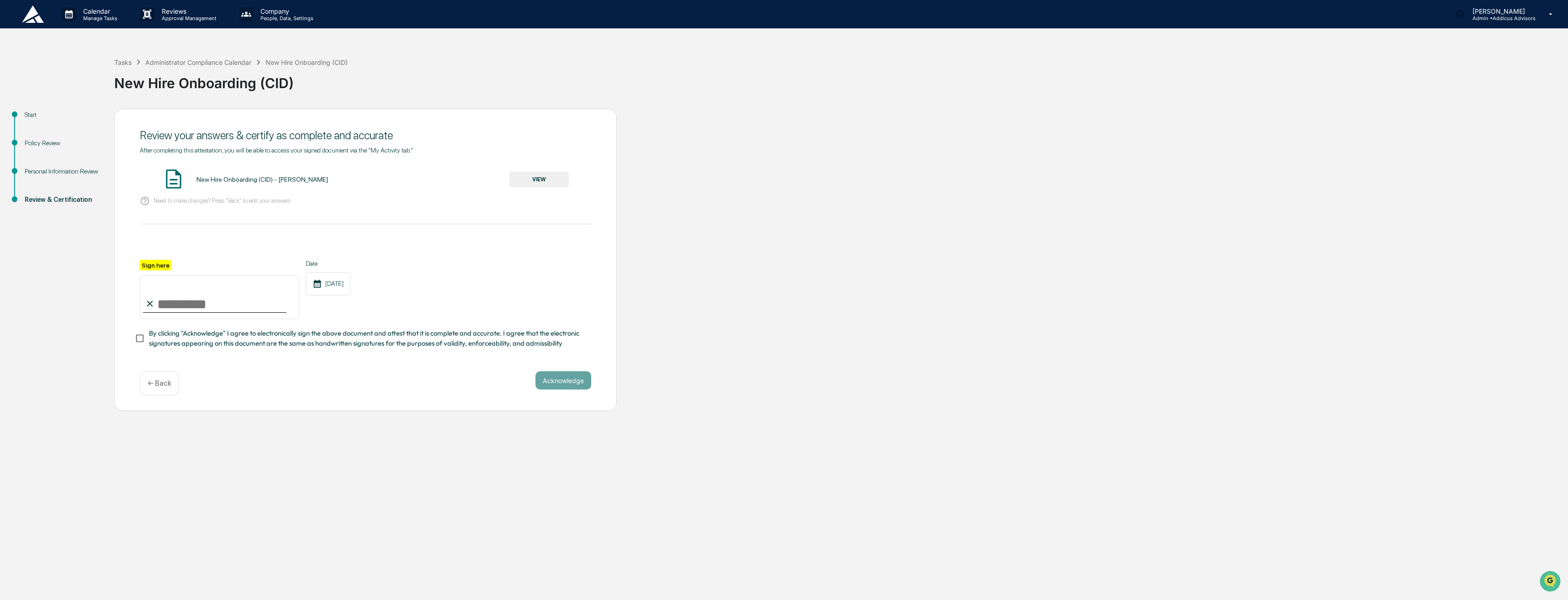
click at [252, 311] on input "Sign here" at bounding box center [220, 297] width 159 height 44
type input "**********"
click at [553, 390] on button "Acknowledge" at bounding box center [563, 380] width 55 height 18
click at [545, 178] on button "VIEW" at bounding box center [538, 179] width 60 height 16
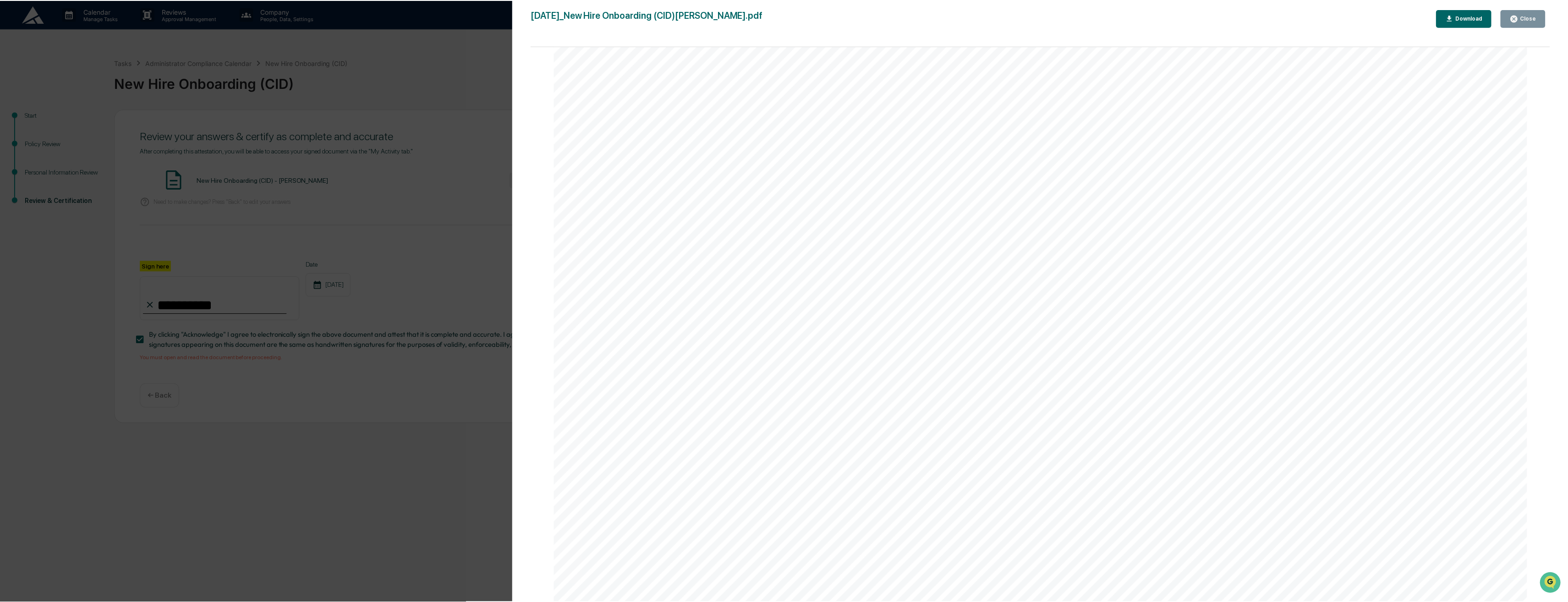
scroll to position [616, 0]
click at [1534, 18] on div "Close" at bounding box center [1531, 18] width 18 height 7
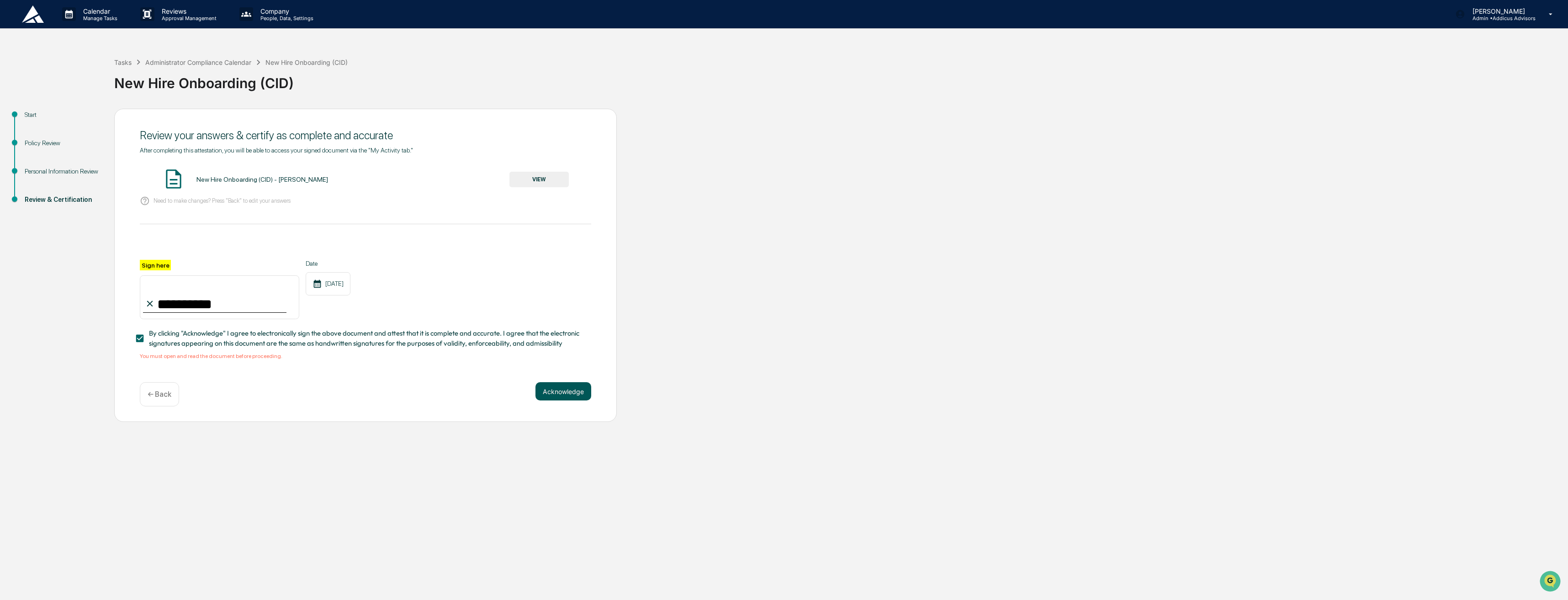
click at [559, 396] on button "Acknowledge" at bounding box center [563, 391] width 55 height 18
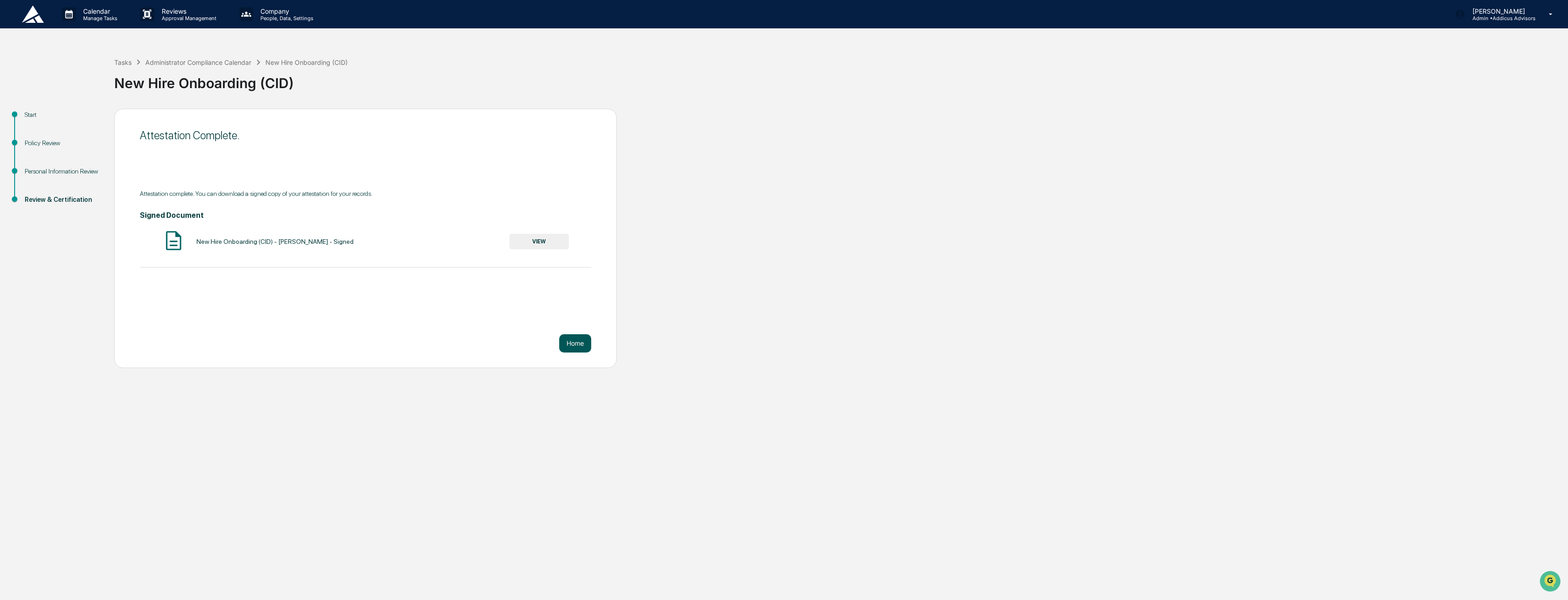
click at [579, 345] on button "Home" at bounding box center [575, 344] width 32 height 18
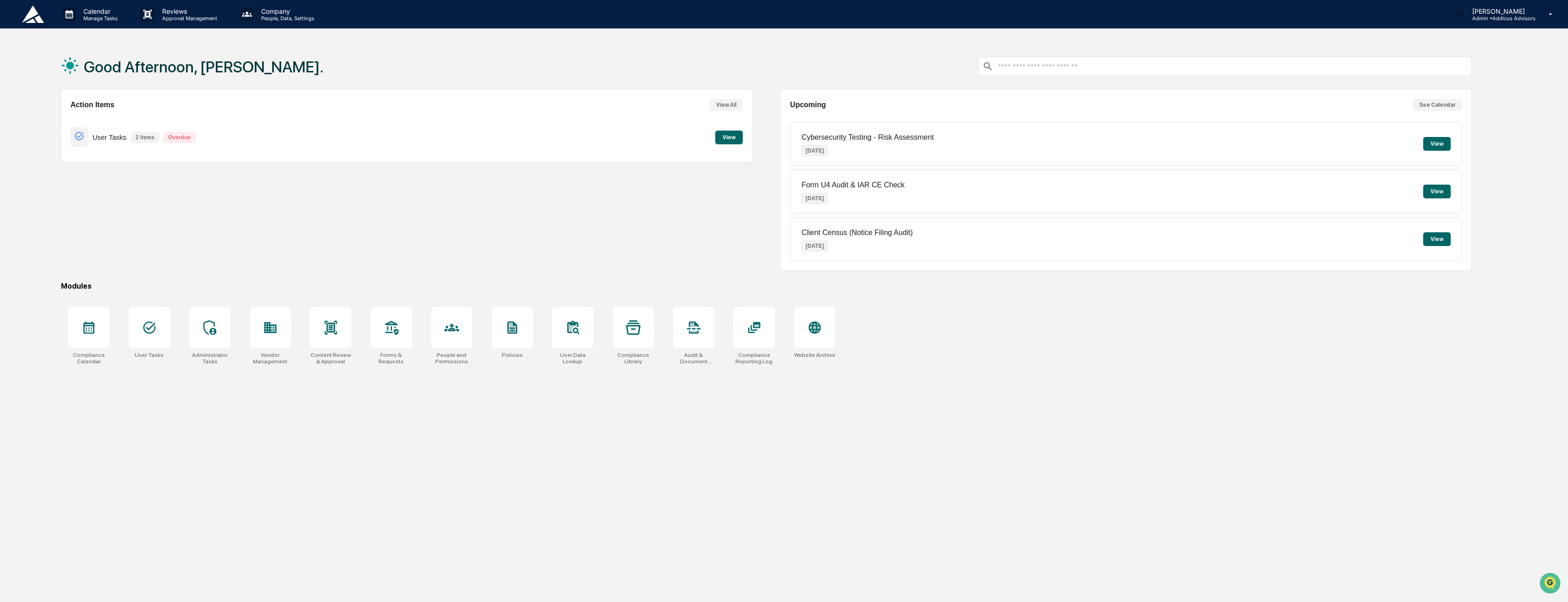
click at [734, 140] on button "View" at bounding box center [728, 137] width 28 height 13
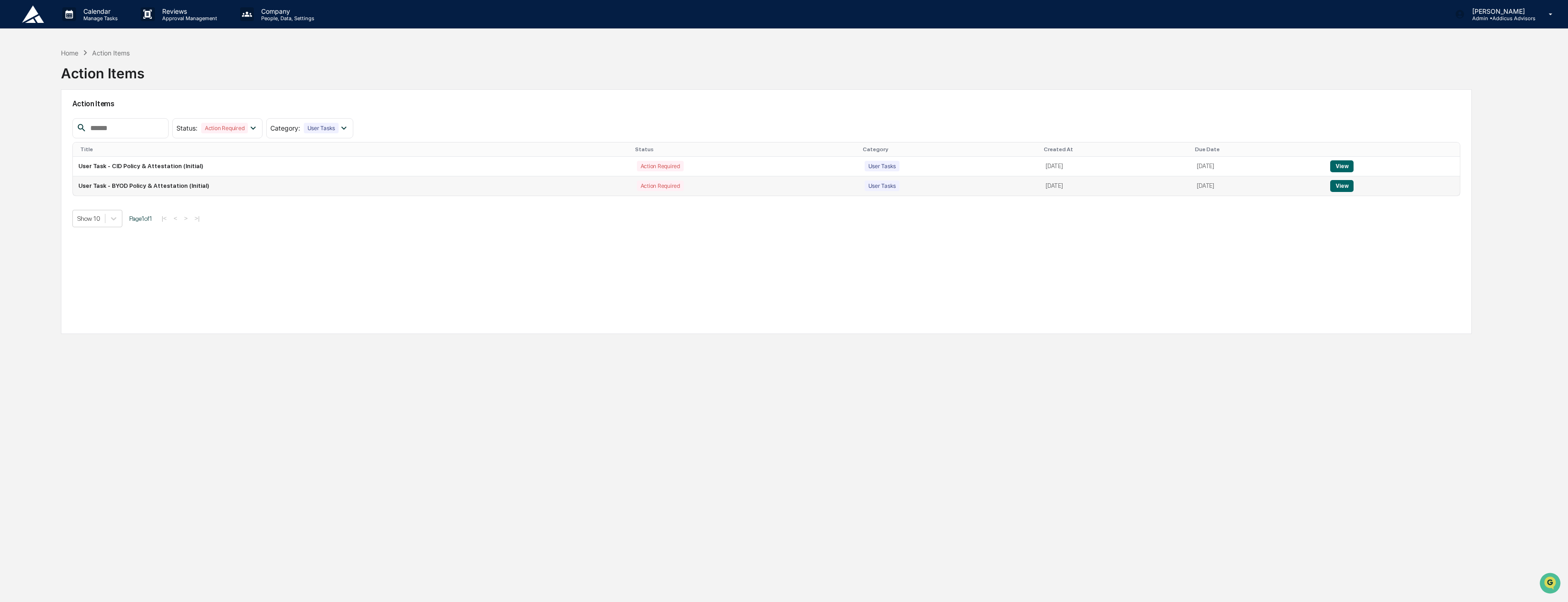
click at [1343, 186] on button "View" at bounding box center [1343, 186] width 24 height 12
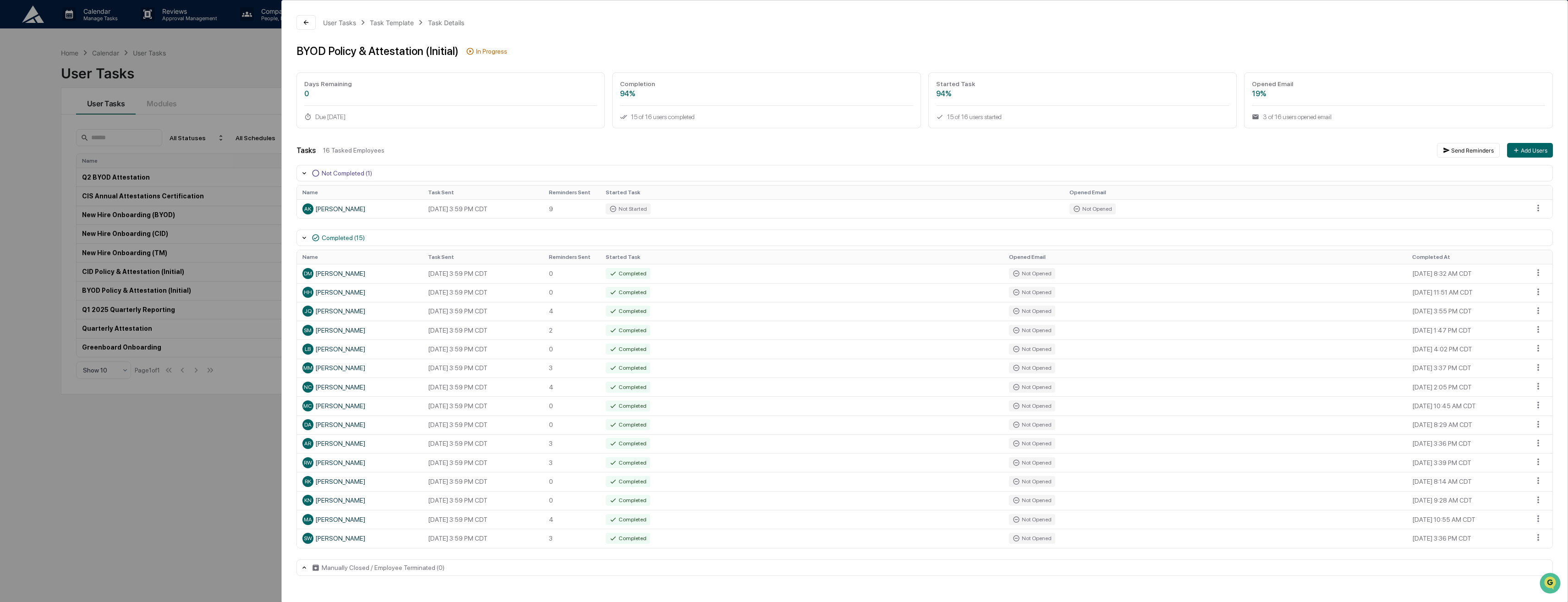
click at [253, 55] on div "User Tasks Task Template Task Details BYOD Policy & Attestation (Initial) In Pr…" at bounding box center [784, 301] width 1568 height 602
